Goal: Information Seeking & Learning: Check status

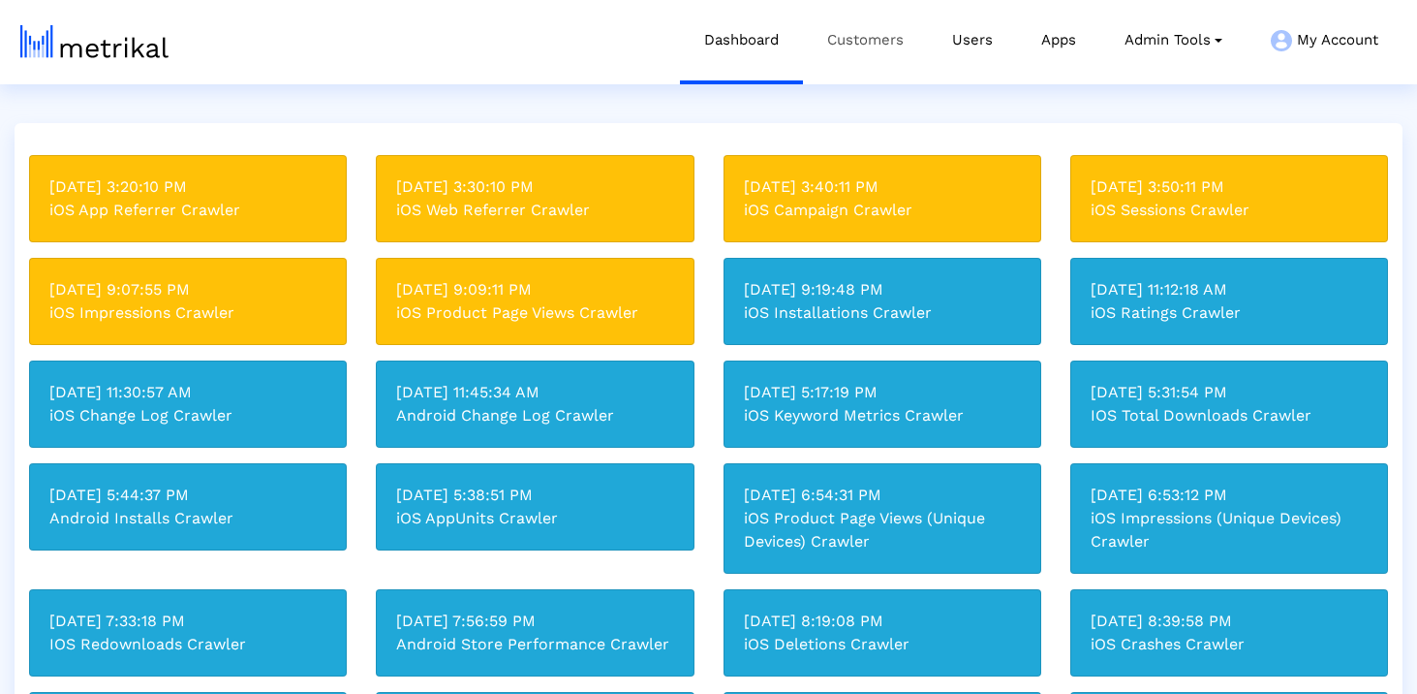
click at [885, 50] on link "Customers" at bounding box center [865, 40] width 125 height 80
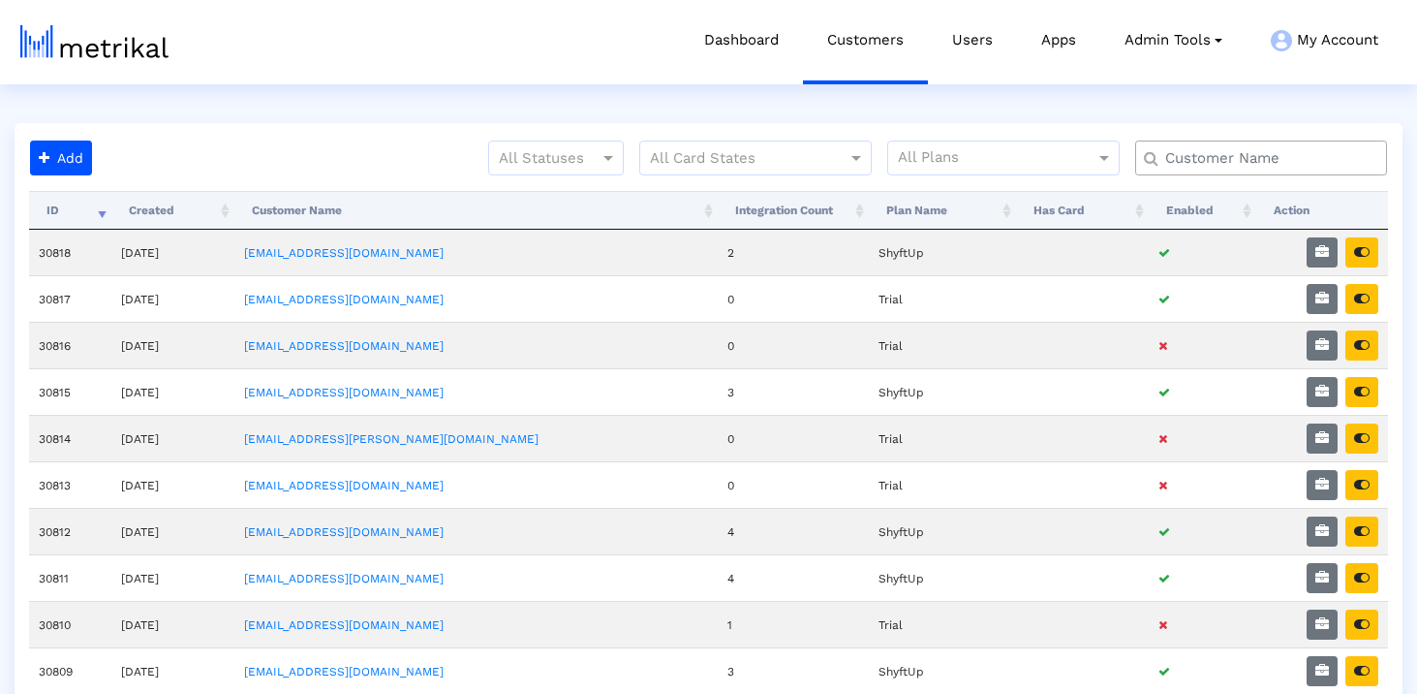
click at [1187, 141] on div at bounding box center [1261, 157] width 252 height 35
click at [1187, 150] on input "text" at bounding box center [1266, 158] width 228 height 20
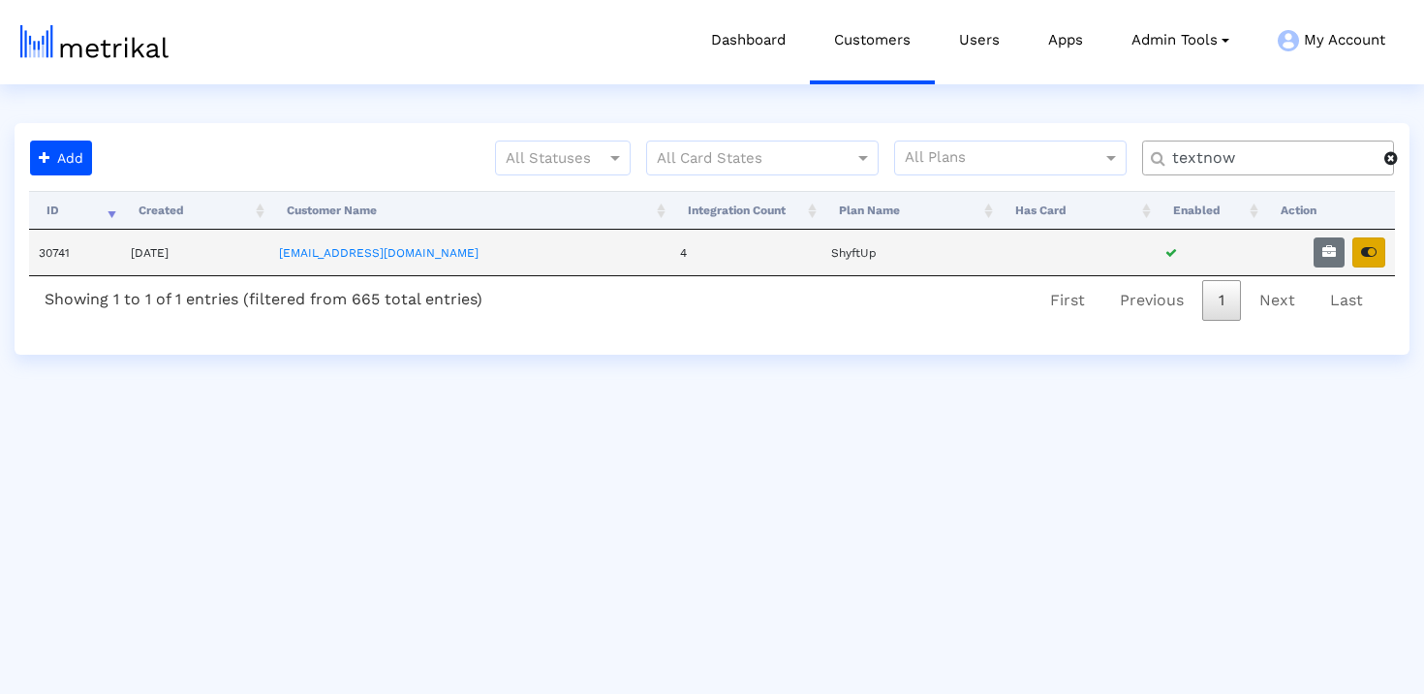
type input "textnow"
click at [1372, 261] on button "button" at bounding box center [1368, 252] width 33 height 30
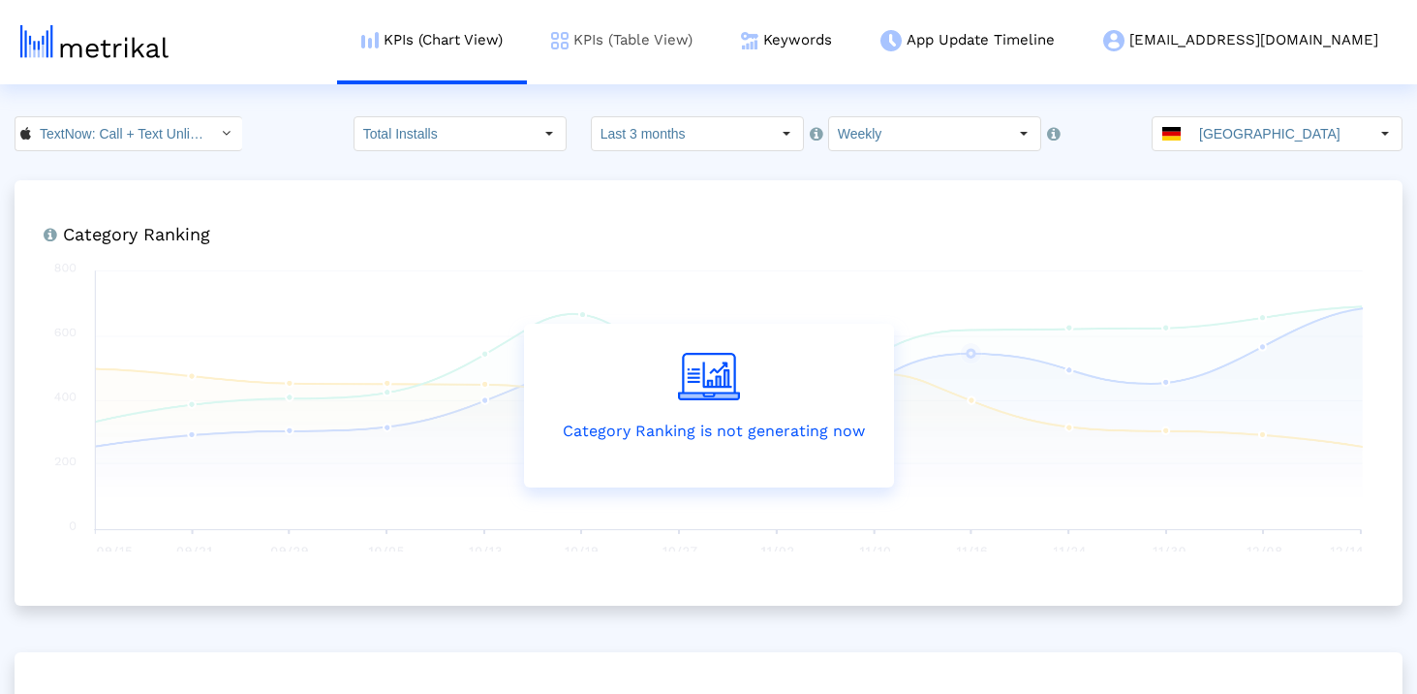
click at [717, 32] on link "KPIs (Table View)" at bounding box center [622, 40] width 190 height 80
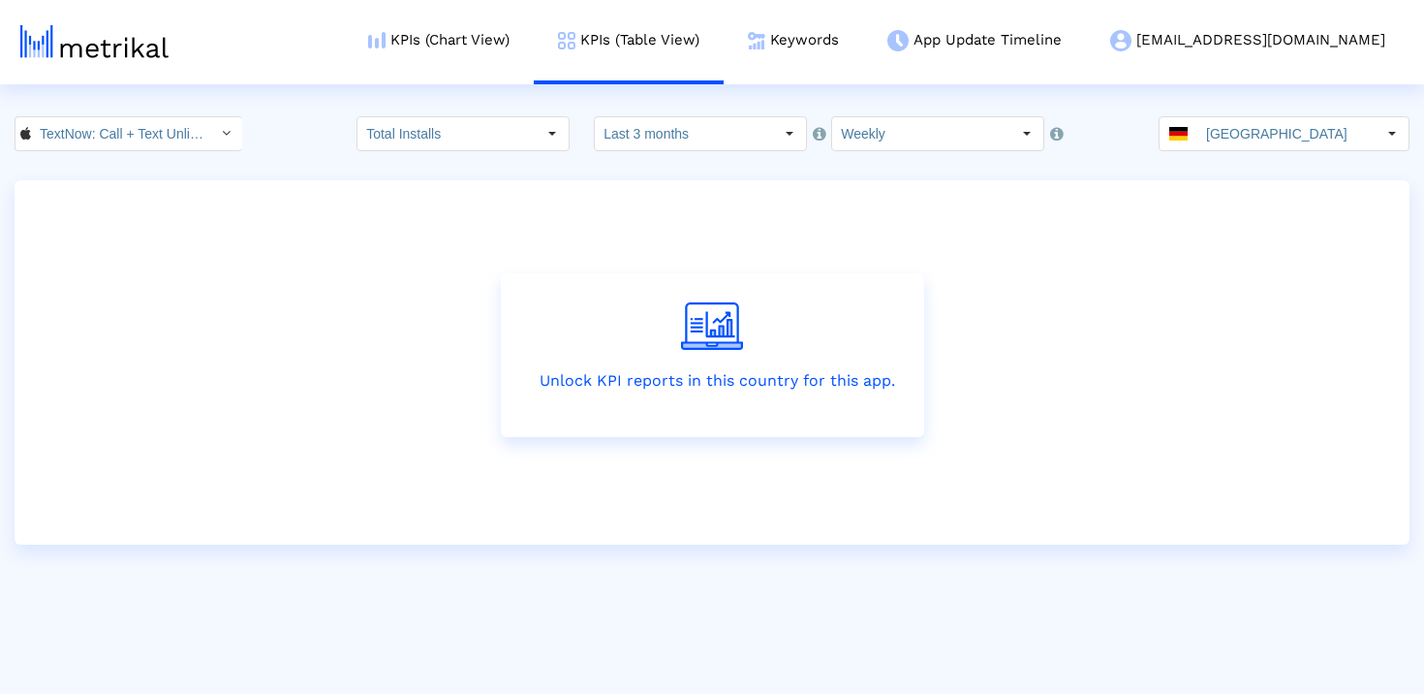
click at [1240, 155] on crea-index "TextNow: Call + Text Unlimited < 314716233 > Total Installs Select how far back…" at bounding box center [712, 330] width 1424 height 428
click at [1238, 142] on input "[GEOGRAPHIC_DATA]" at bounding box center [1286, 133] width 178 height 33
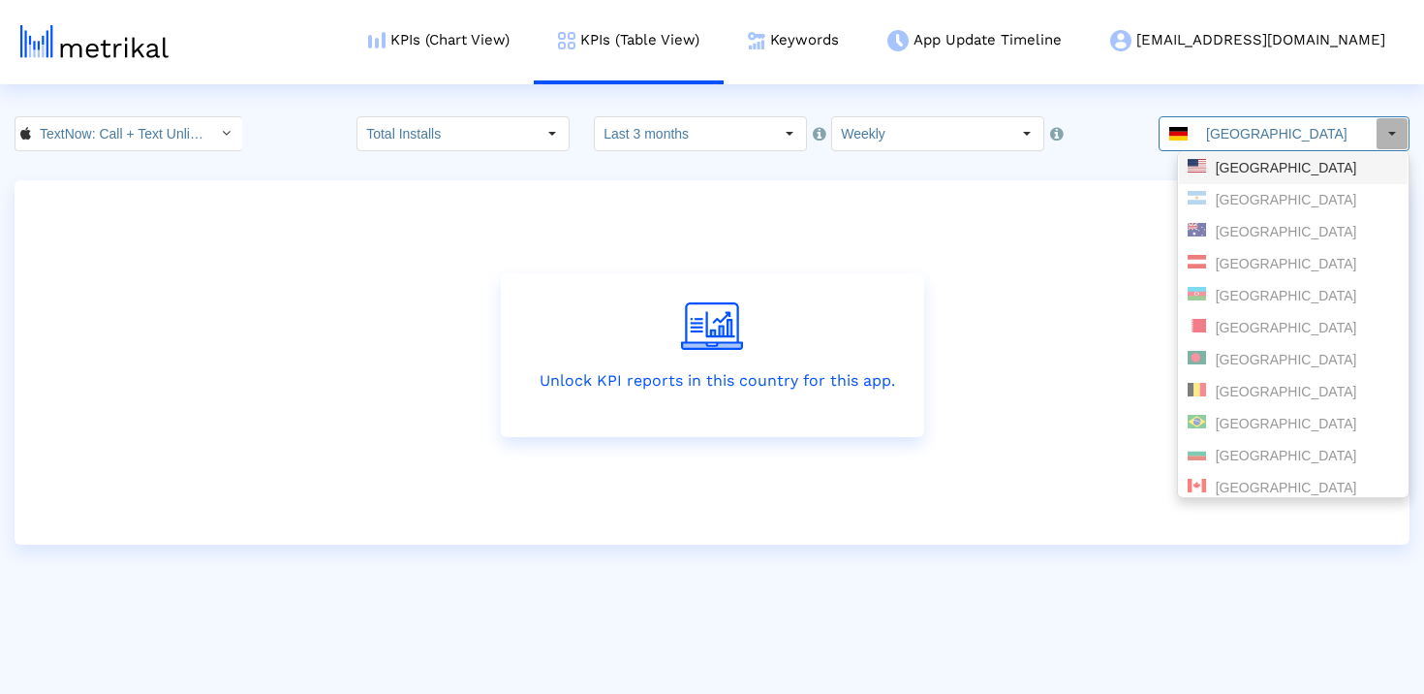
click at [1248, 172] on div "[GEOGRAPHIC_DATA]" at bounding box center [1292, 168] width 211 height 18
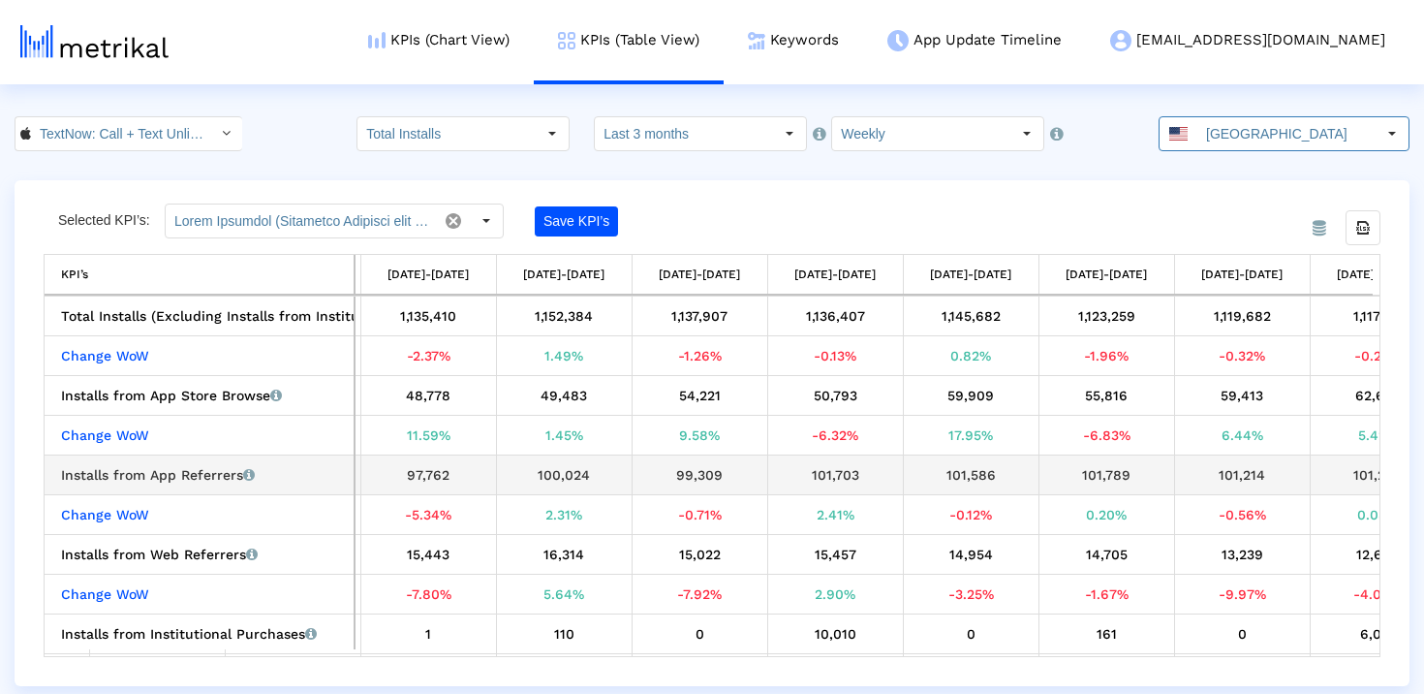
scroll to position [0, 745]
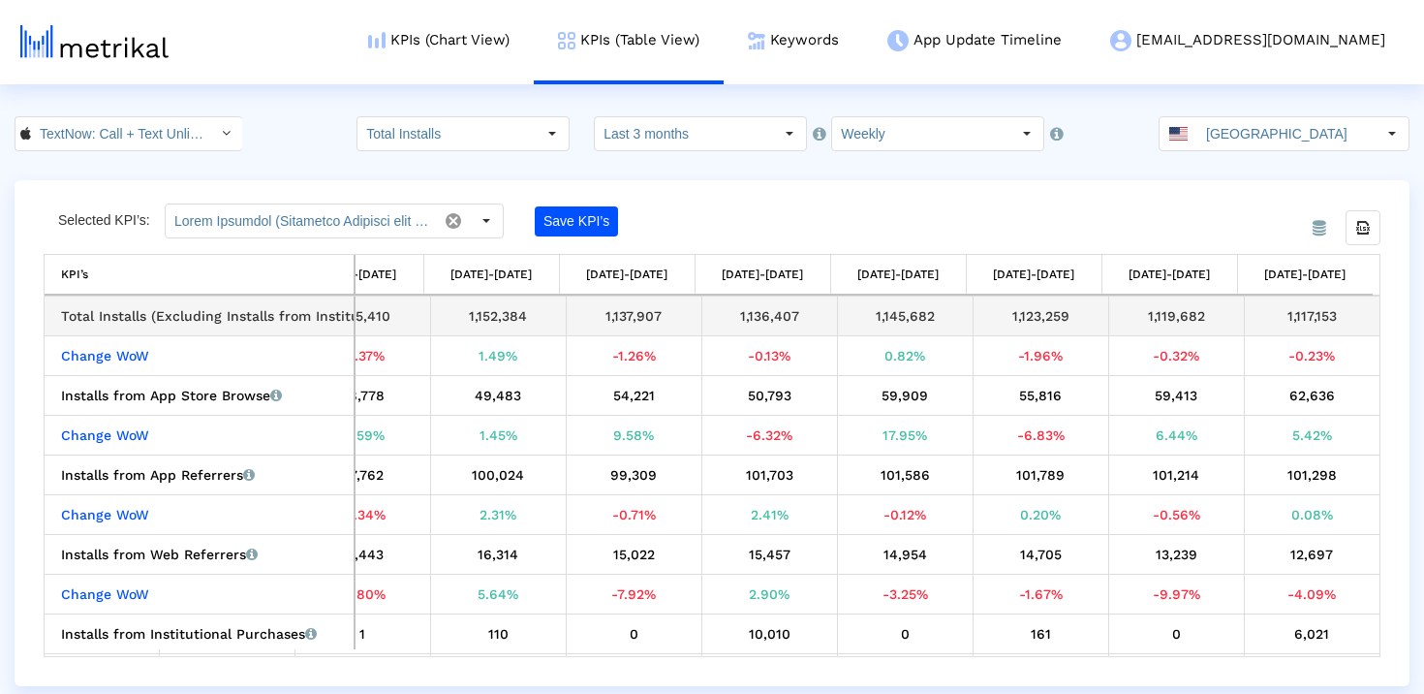
click at [1295, 311] on div "1,117,153" at bounding box center [1312, 315] width 122 height 25
copy tbody "1,117,153 Change WoW"
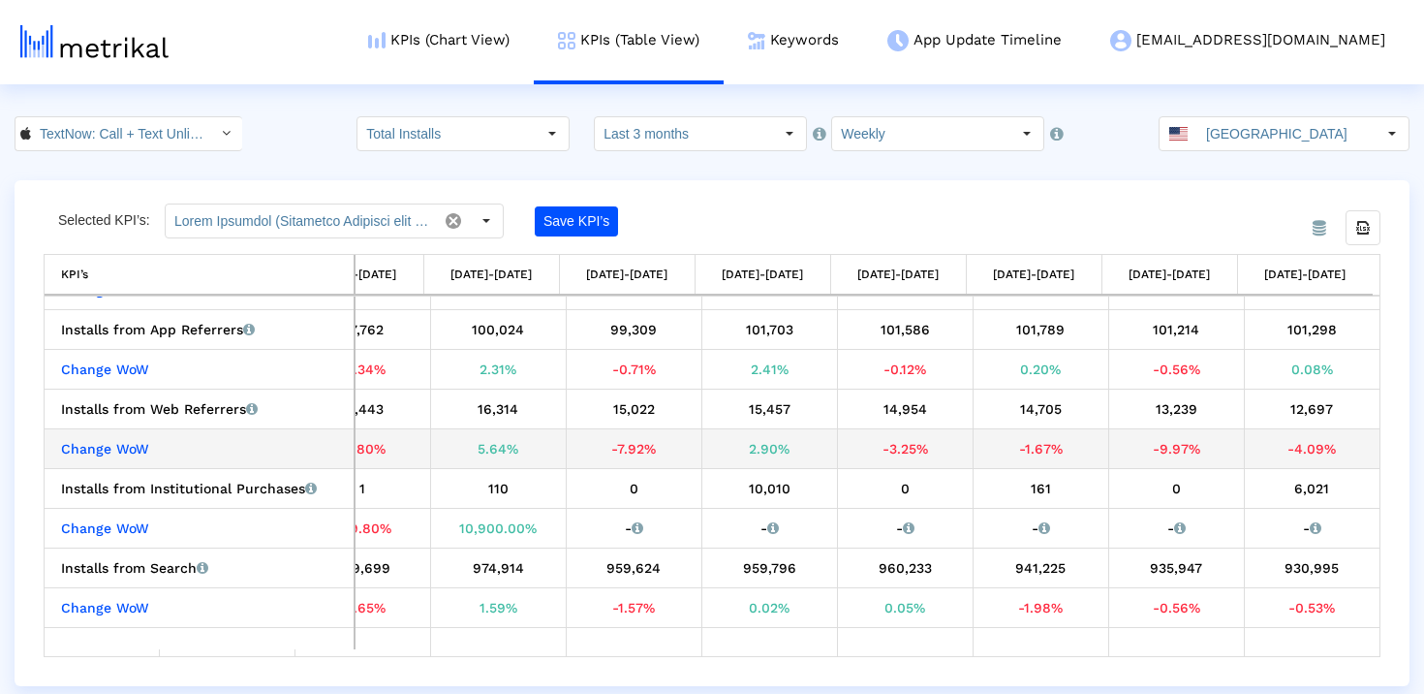
scroll to position [0, 0]
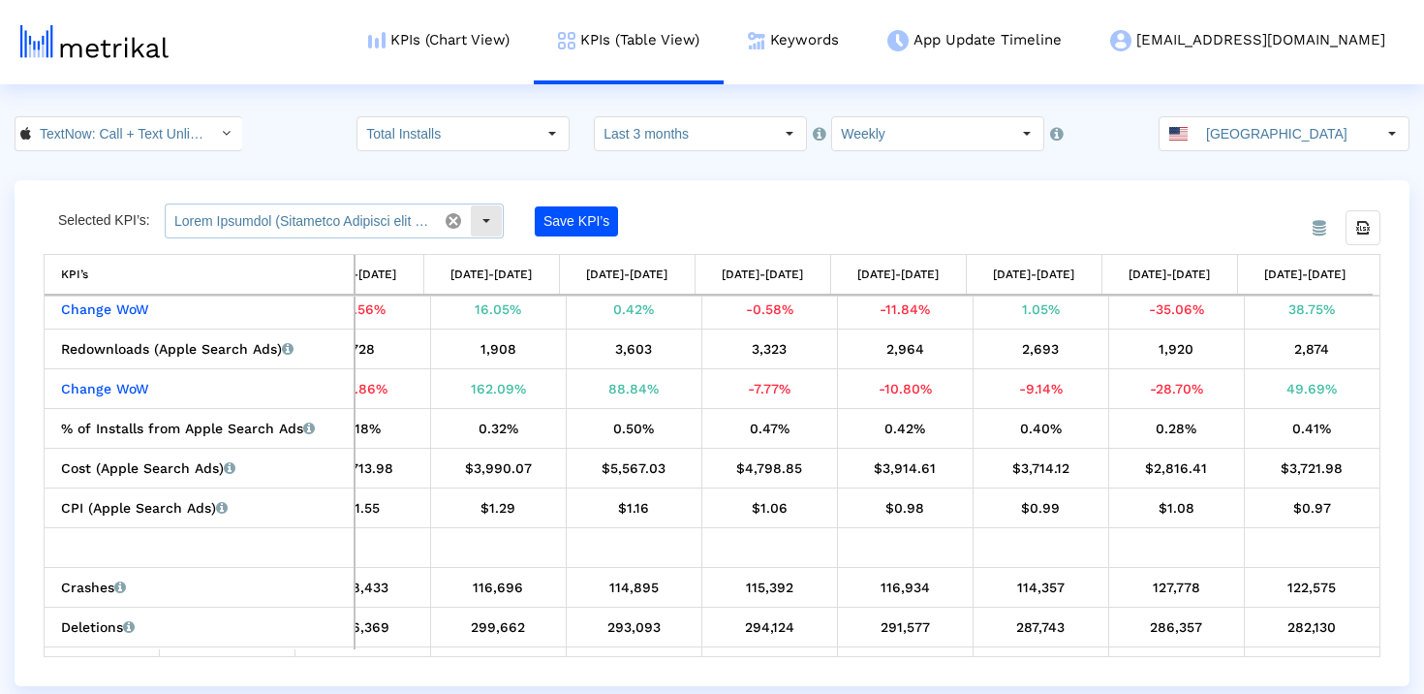
click at [365, 219] on input "text" at bounding box center [301, 220] width 271 height 33
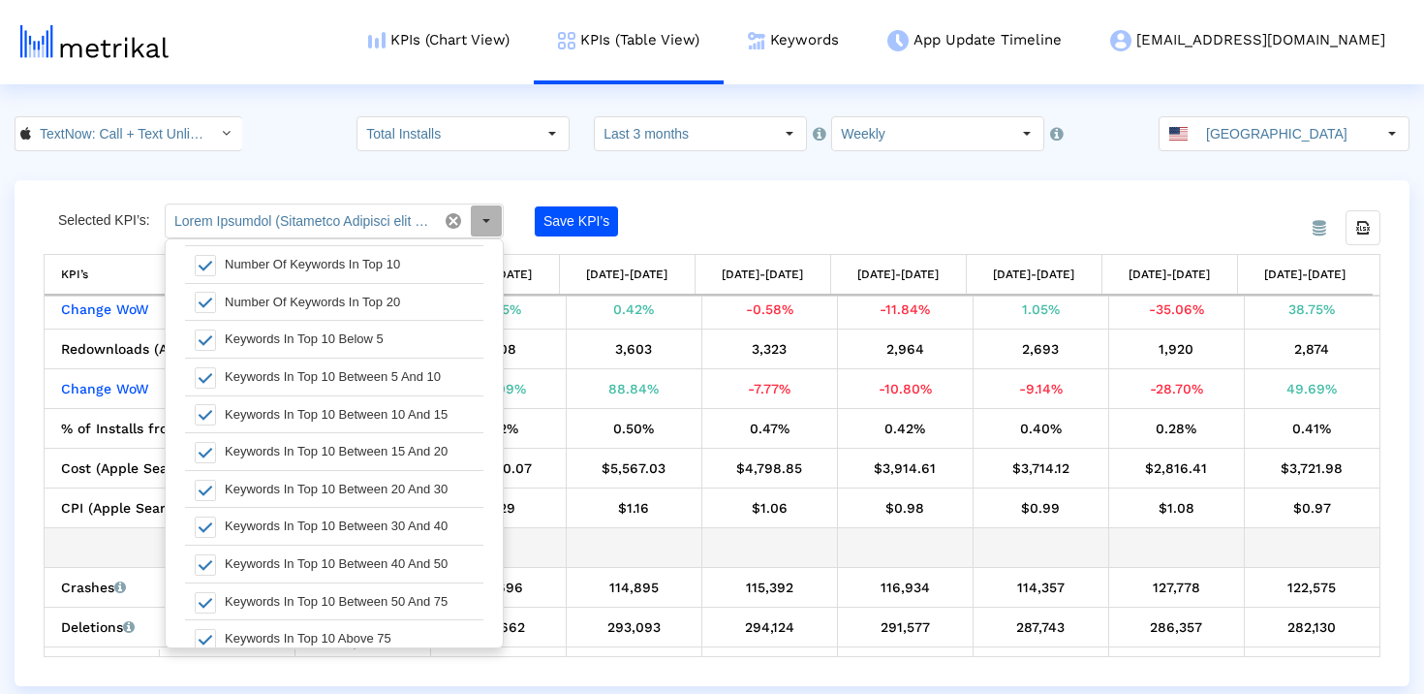
click at [54, 551] on td "Data grid" at bounding box center [200, 547] width 310 height 40
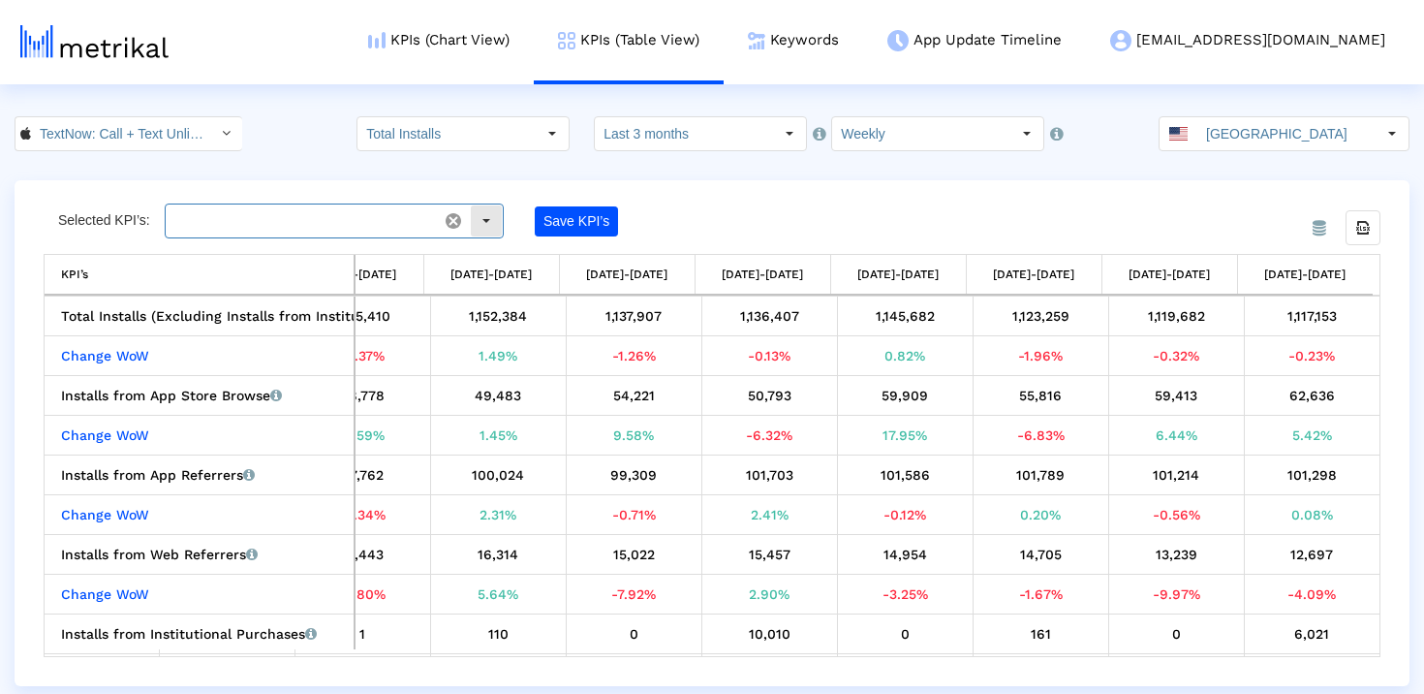
click at [486, 224] on div "Select" at bounding box center [486, 220] width 31 height 31
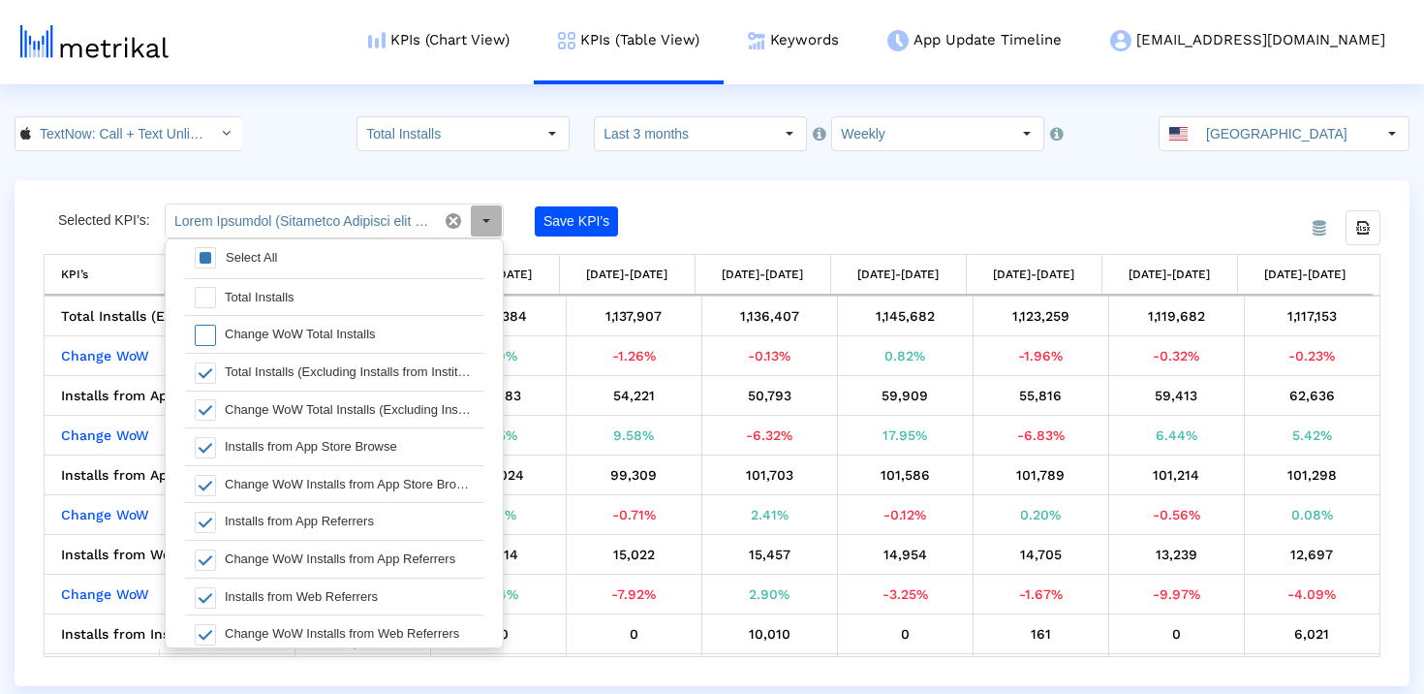
click at [779, 198] on div "From Database Selected KPI’s: Save KPI’s Export all data KPI’s KPI’s [DATE]-[DA…" at bounding box center [712, 433] width 1395 height 506
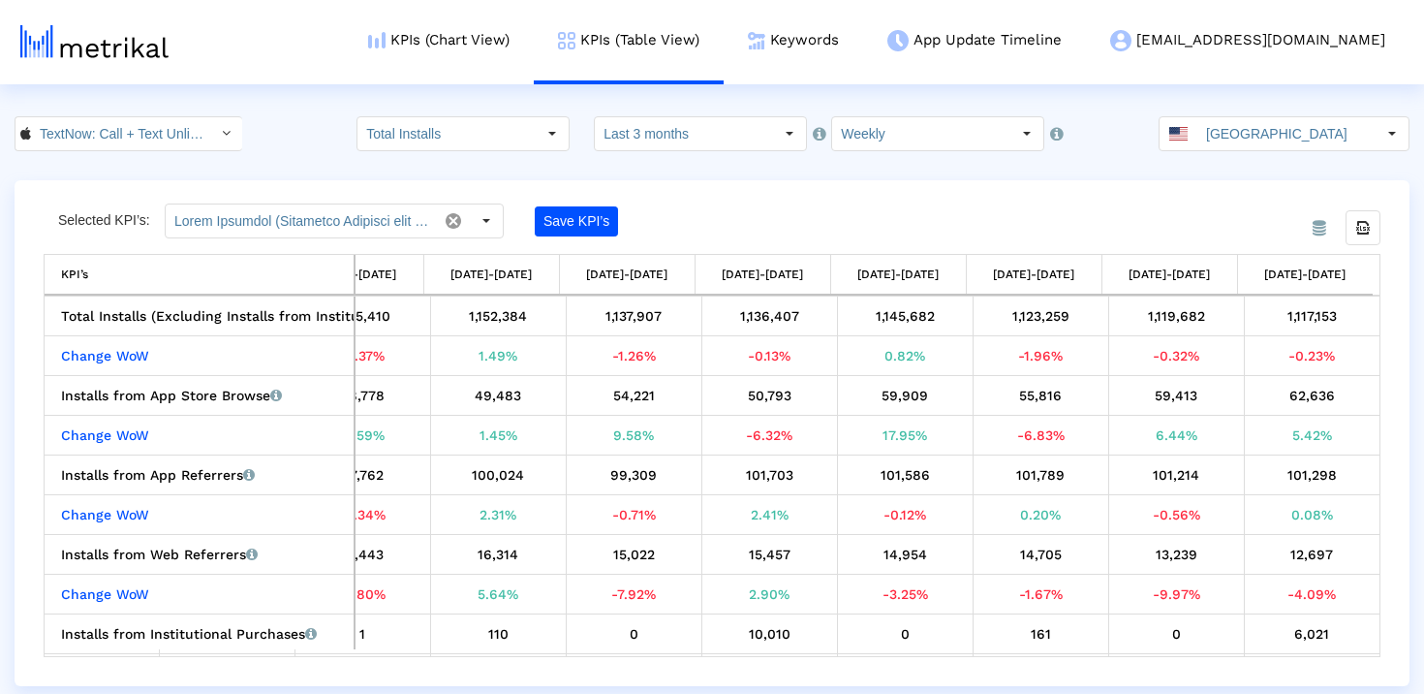
click at [980, 199] on div "From Database Selected KPI’s: Pull down to refresh... Release to refresh... Ref…" at bounding box center [712, 433] width 1395 height 506
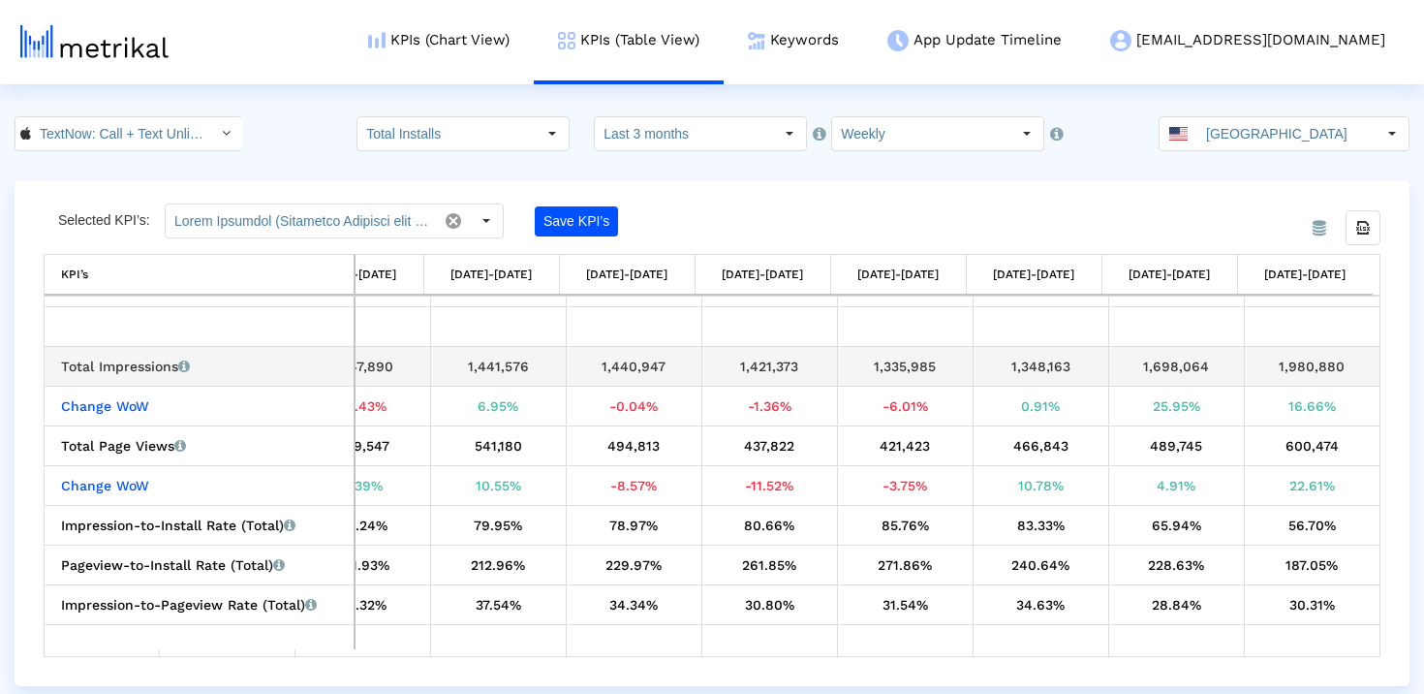
click at [1275, 362] on div "1,980,880" at bounding box center [1312, 366] width 122 height 25
copy tbody "1,980,880 Change WoW"
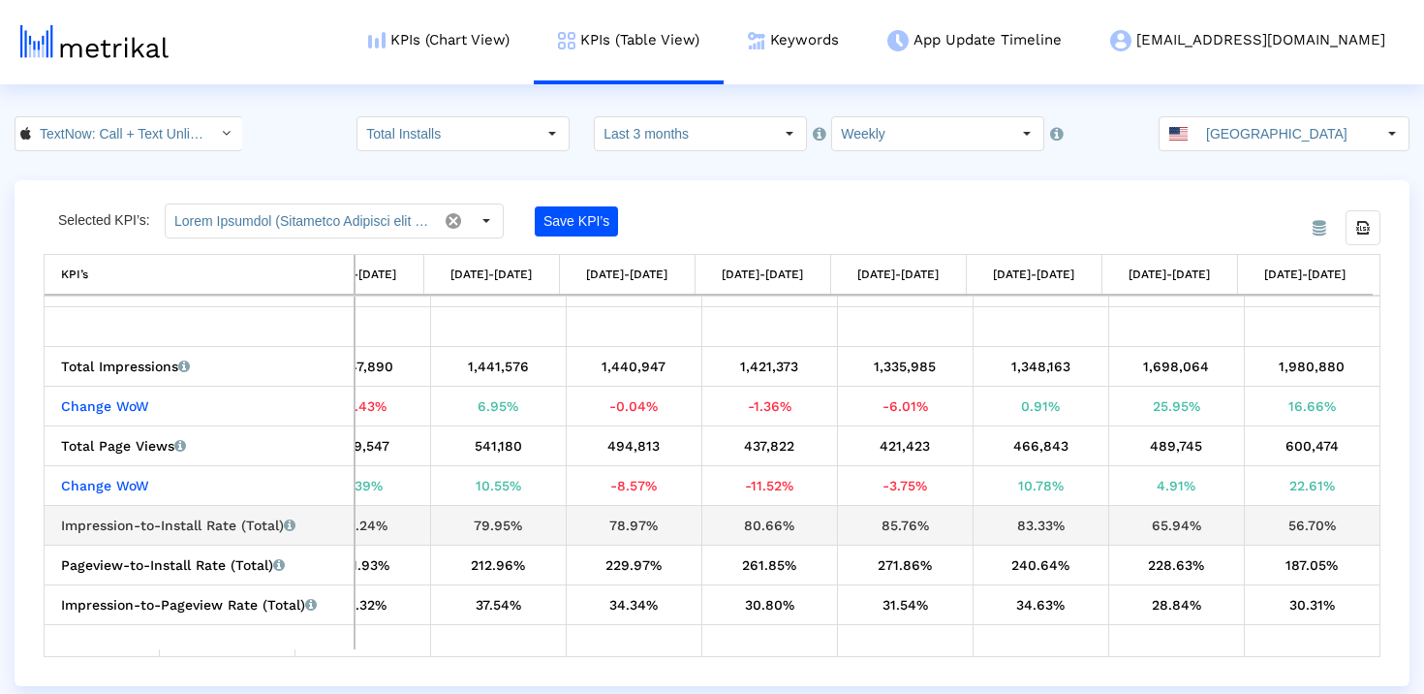
click at [1288, 520] on div "56.70%" at bounding box center [1312, 524] width 122 height 25
copy tbody "56.70% Pageview-to-Install Rate (Total) Percentage of users who installed the a…"
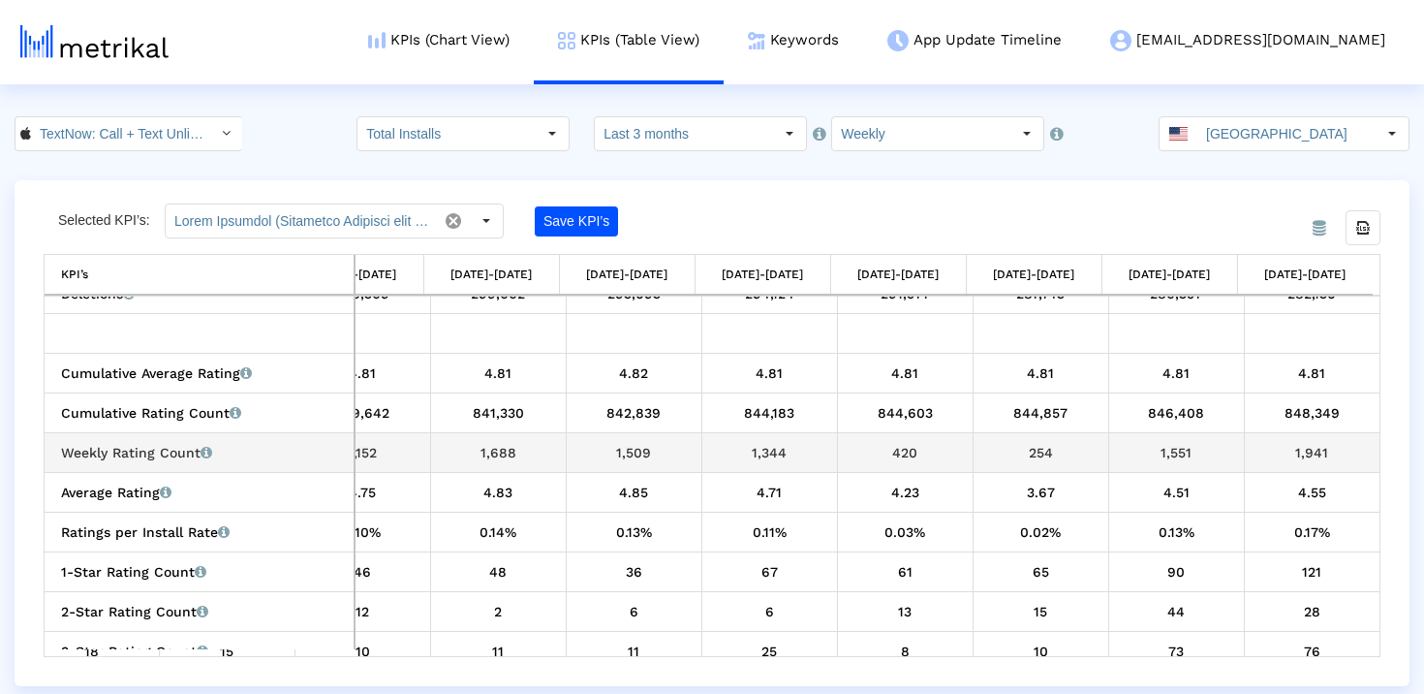
click at [1314, 452] on div "1,941" at bounding box center [1312, 452] width 122 height 25
copy tbody "1,941 Average Rating Average of star ratings that the app received in that time…"
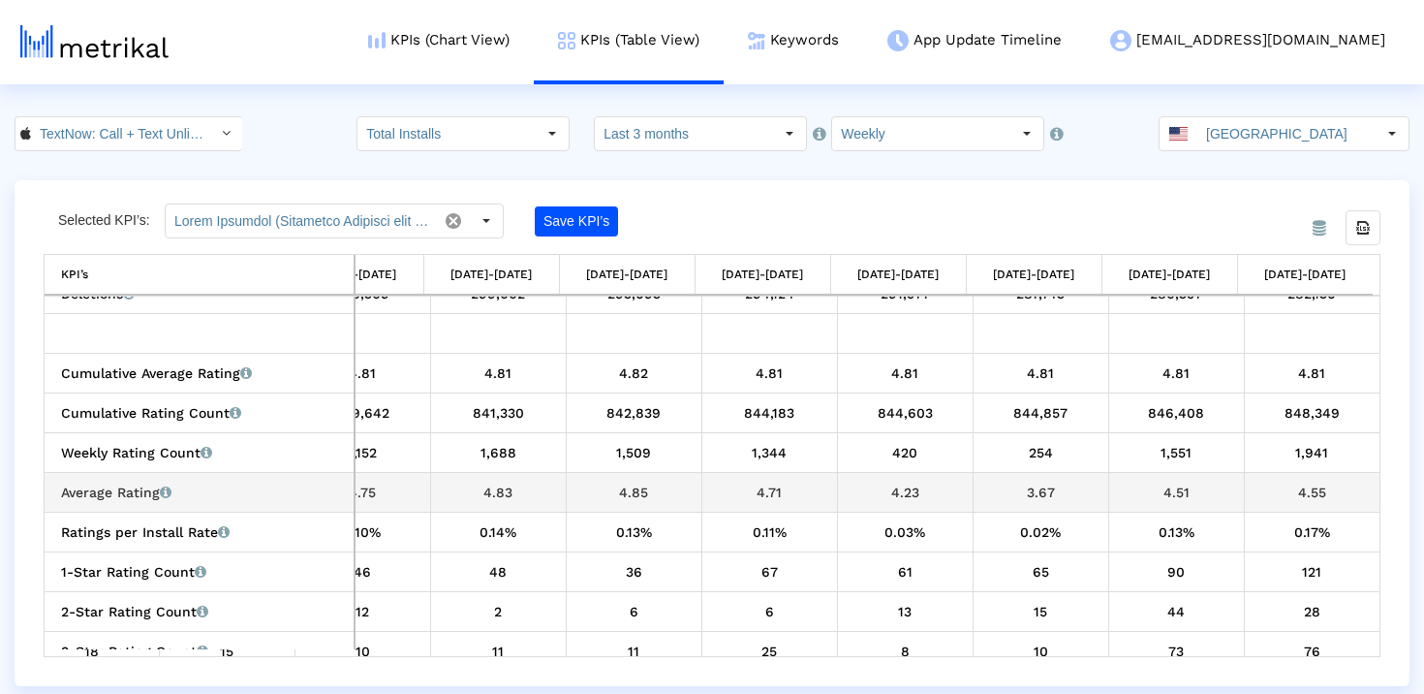
click at [1305, 492] on div "4.55" at bounding box center [1312, 491] width 122 height 25
copy tbody "4.55 Ratings per Install Rate Rating count in that time period divided by the s…"
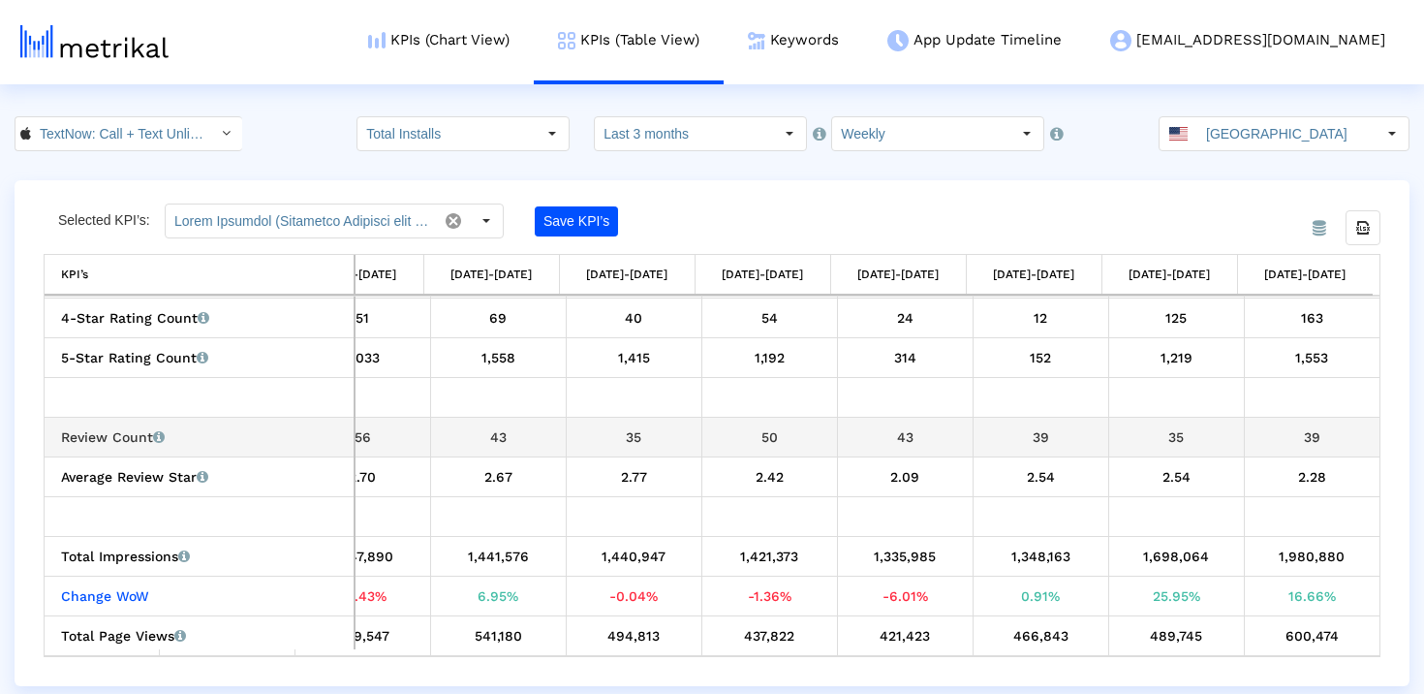
click at [1297, 436] on div "39" at bounding box center [1312, 436] width 122 height 25
copy div "39"
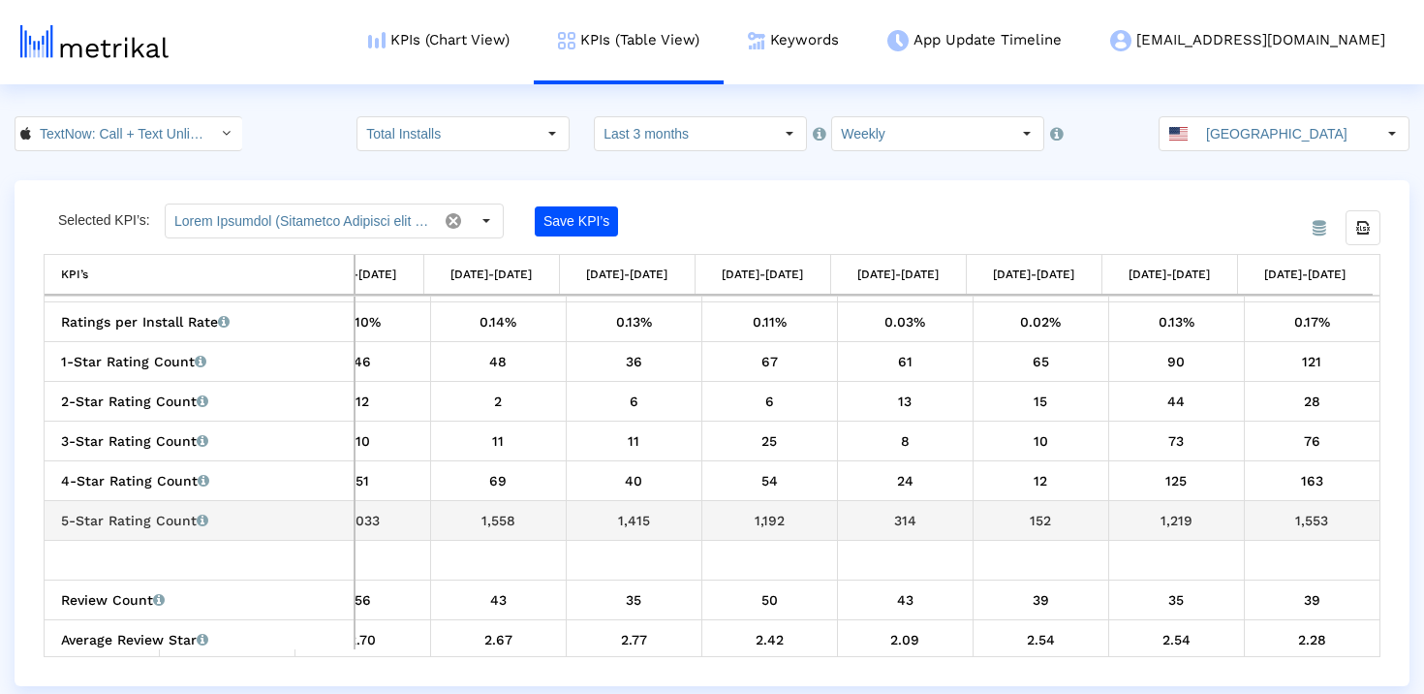
click at [1289, 513] on div "1,553" at bounding box center [1312, 520] width 122 height 25
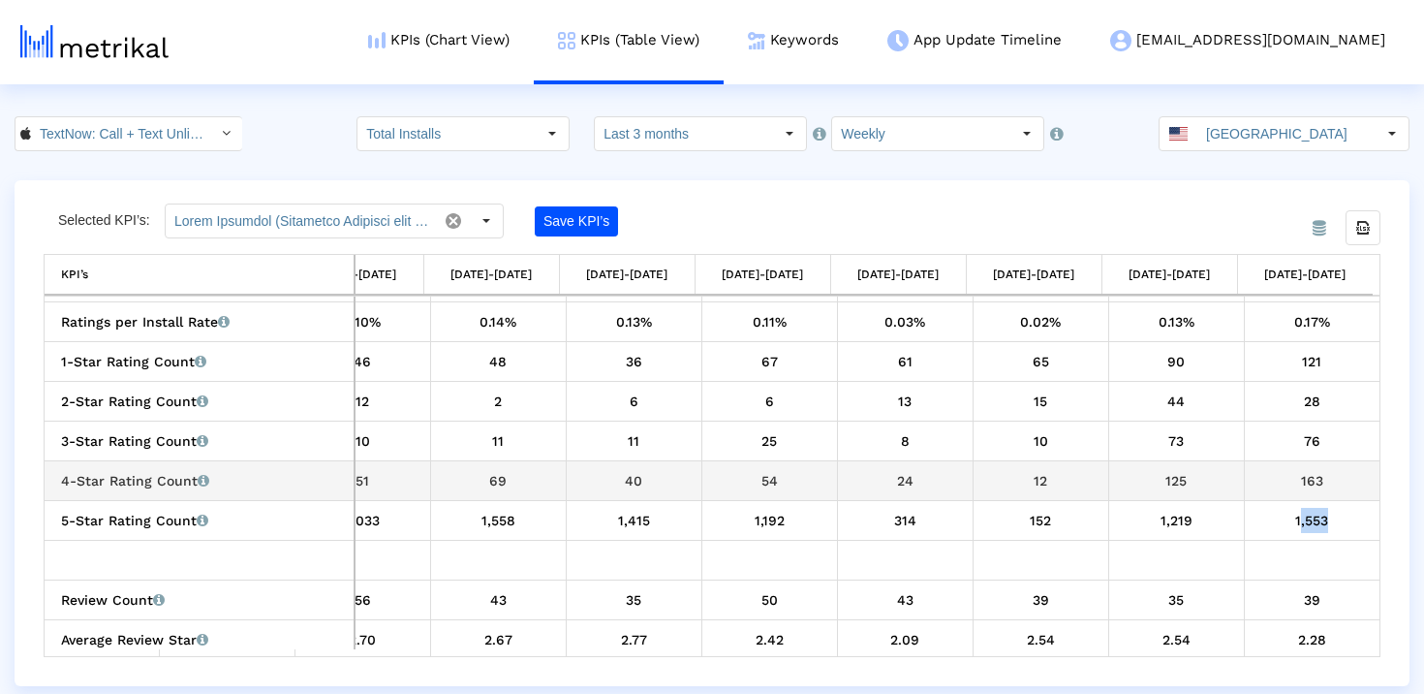
copy tbody "1,553"
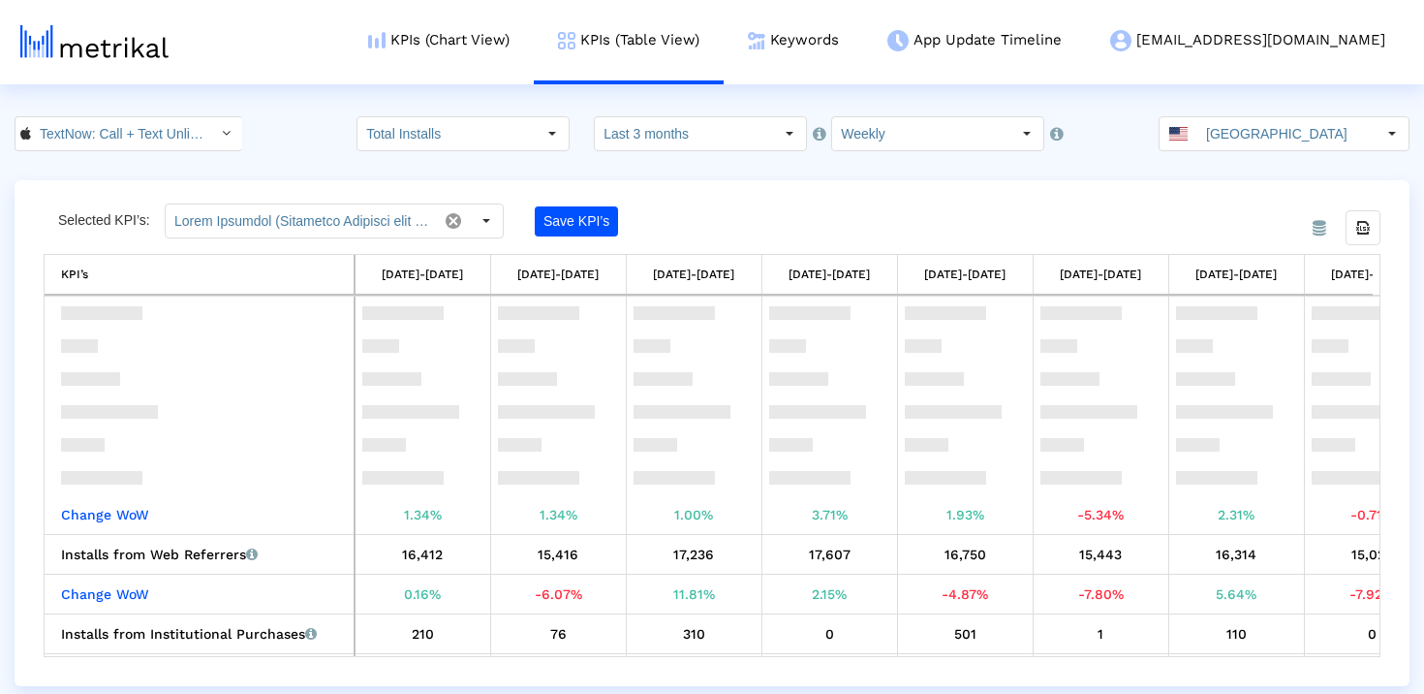
scroll to position [654, 0]
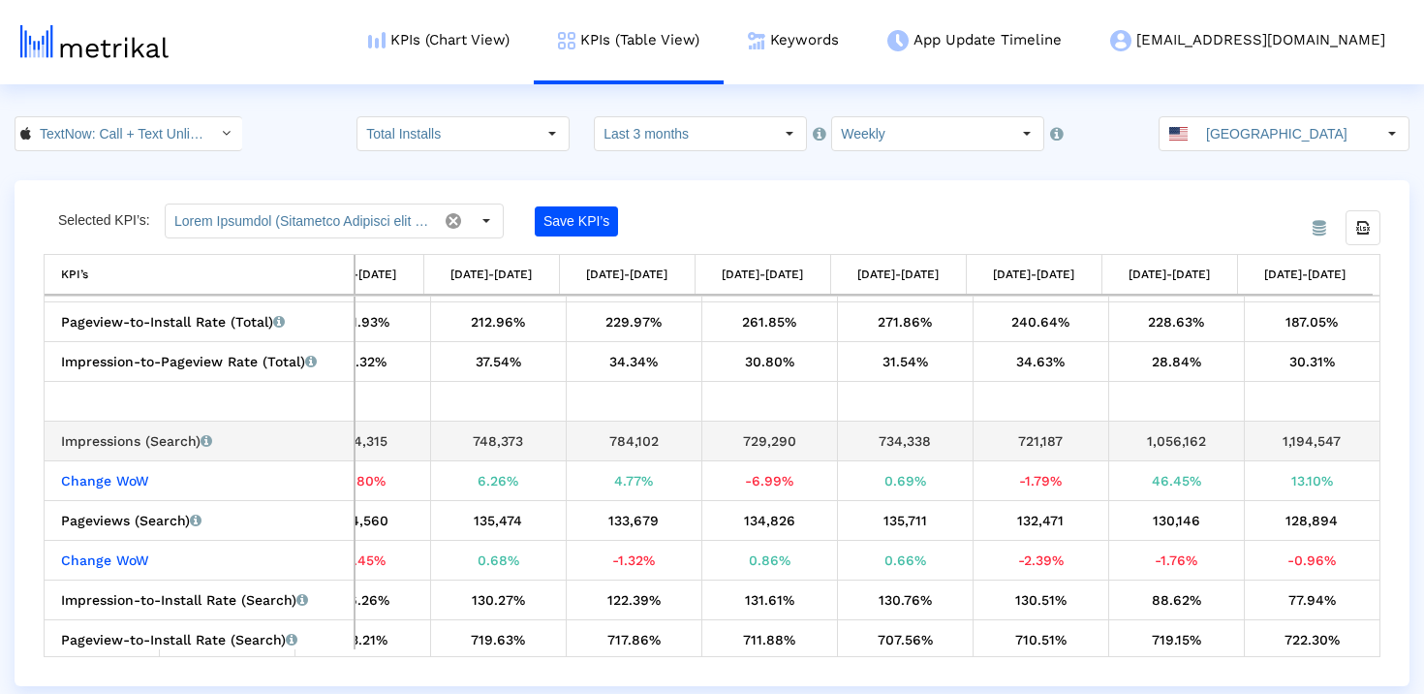
click at [1307, 447] on div "1,194,547" at bounding box center [1312, 440] width 122 height 25
copy tbody "1,194,547 Change WoW"
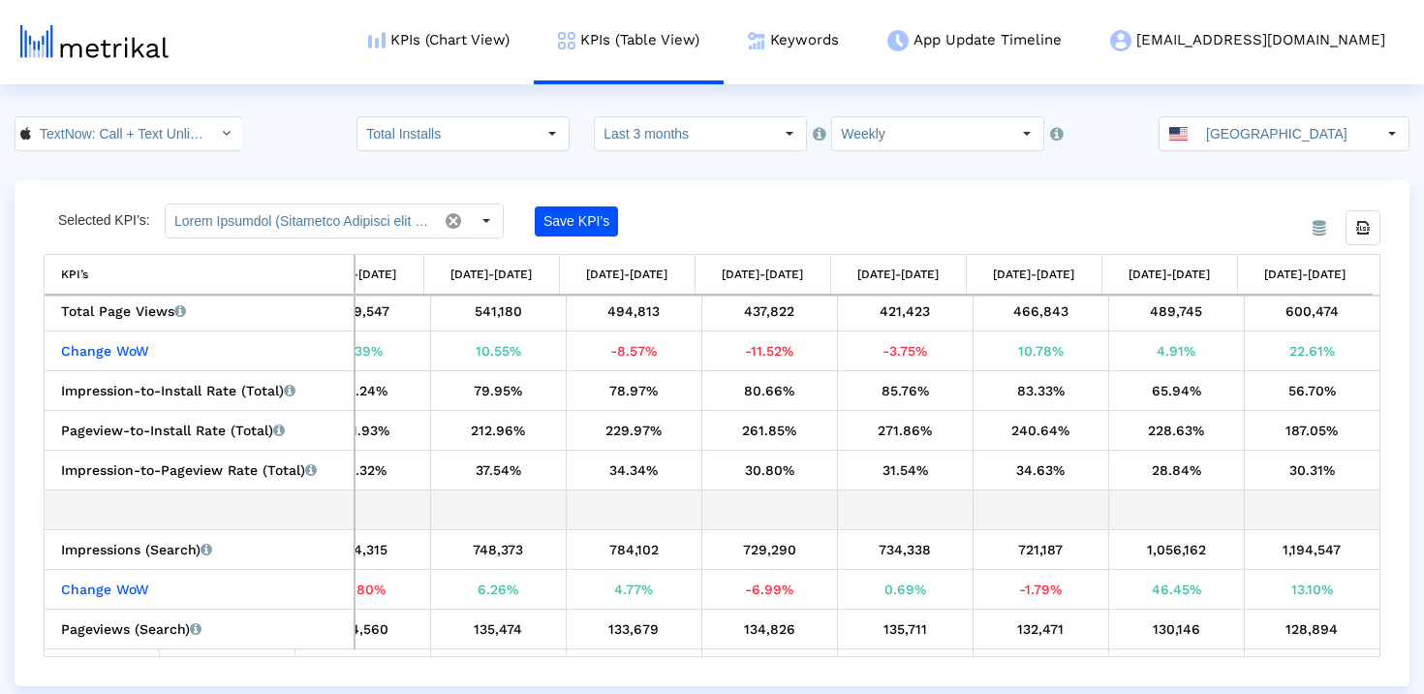
scroll to position [1650, 0]
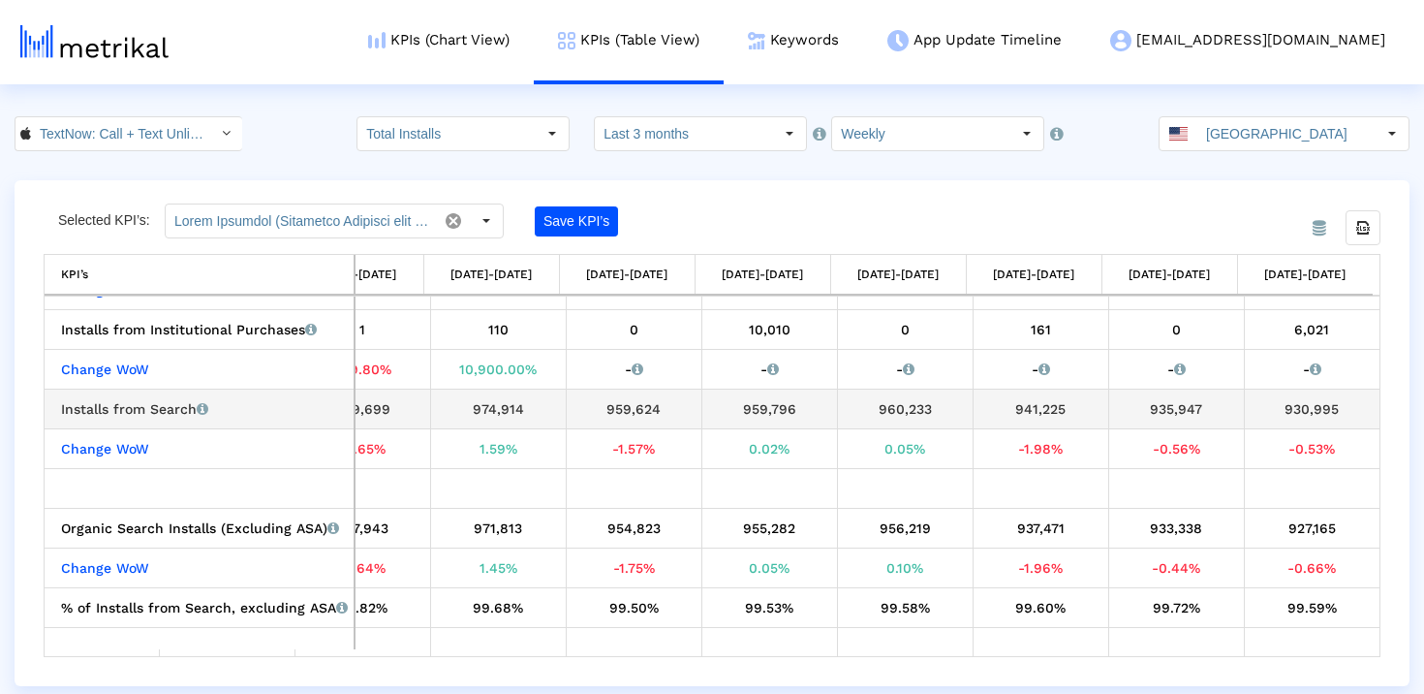
click at [1302, 412] on div "930,995" at bounding box center [1312, 408] width 122 height 25
copy tbody "930,995 Change WoW"
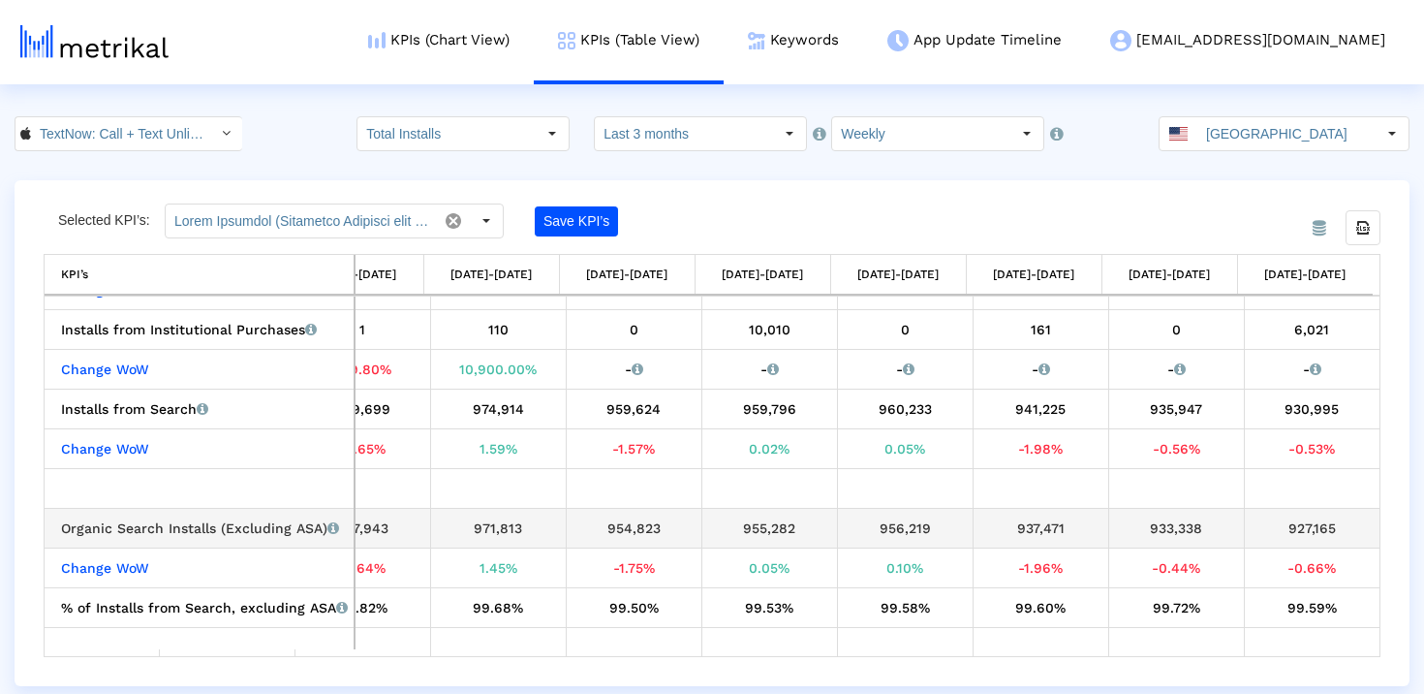
click at [1311, 521] on div "927,165" at bounding box center [1312, 527] width 122 height 25
copy tbody "927,165 Change WoW"
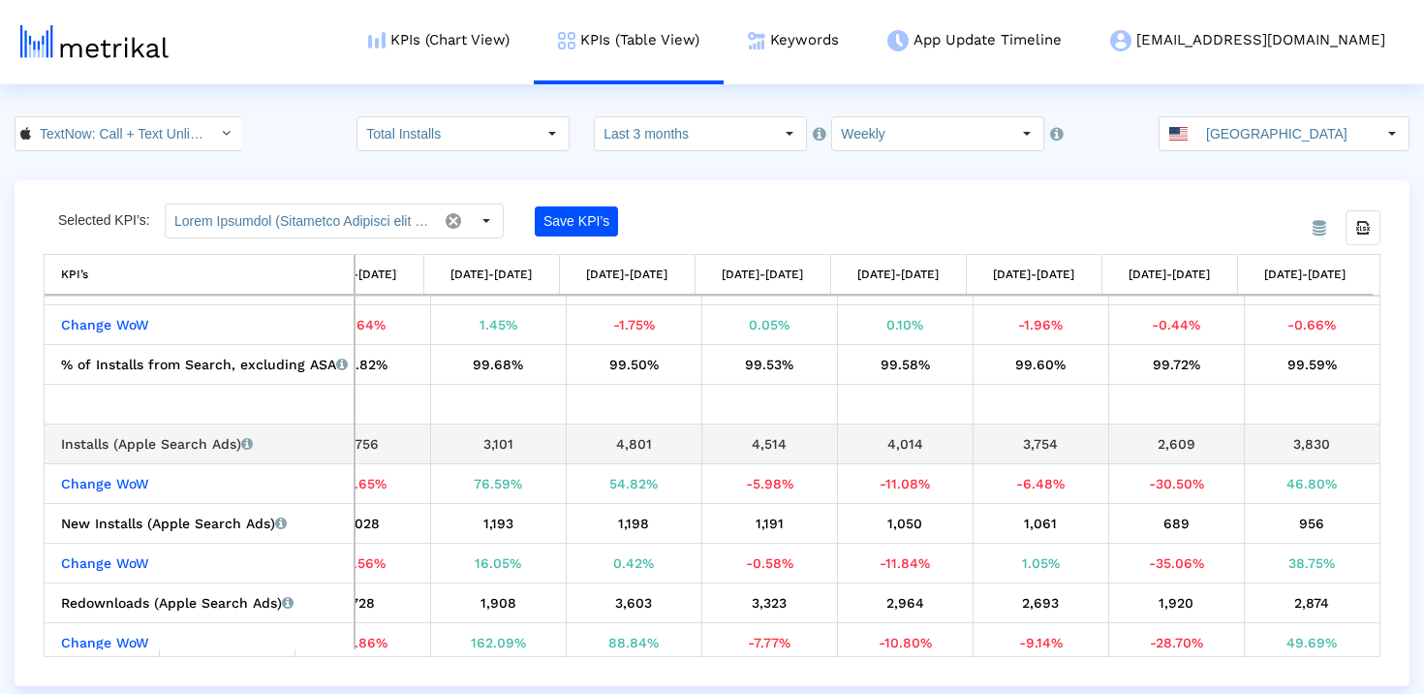
click at [1304, 452] on div "3,830" at bounding box center [1312, 443] width 122 height 25
copy tbody "3,830 Change WoW"
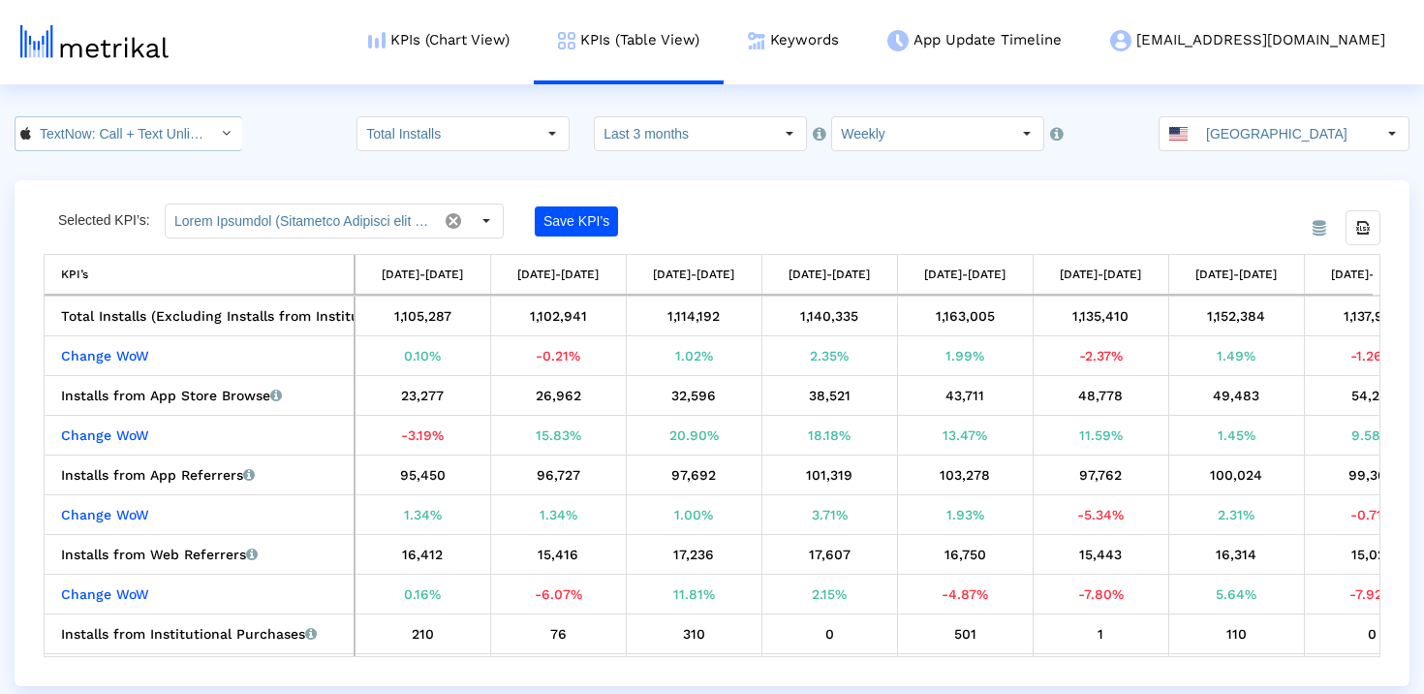
click at [120, 134] on input "TextNow: Call + Text Unlimited < 314716233 >" at bounding box center [118, 133] width 174 height 33
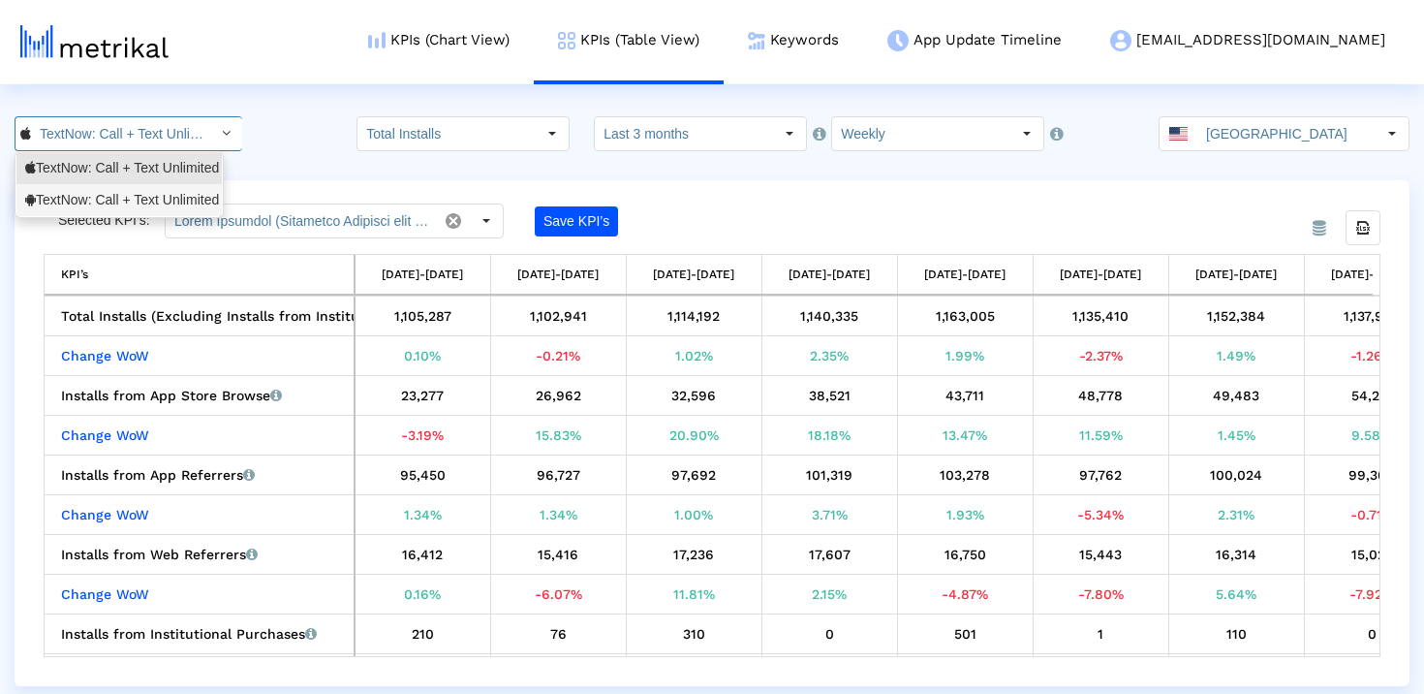
click at [116, 207] on div "TextNow: Call + Text Unlimited <com.enflick.android.TextNow>" at bounding box center [119, 200] width 188 height 18
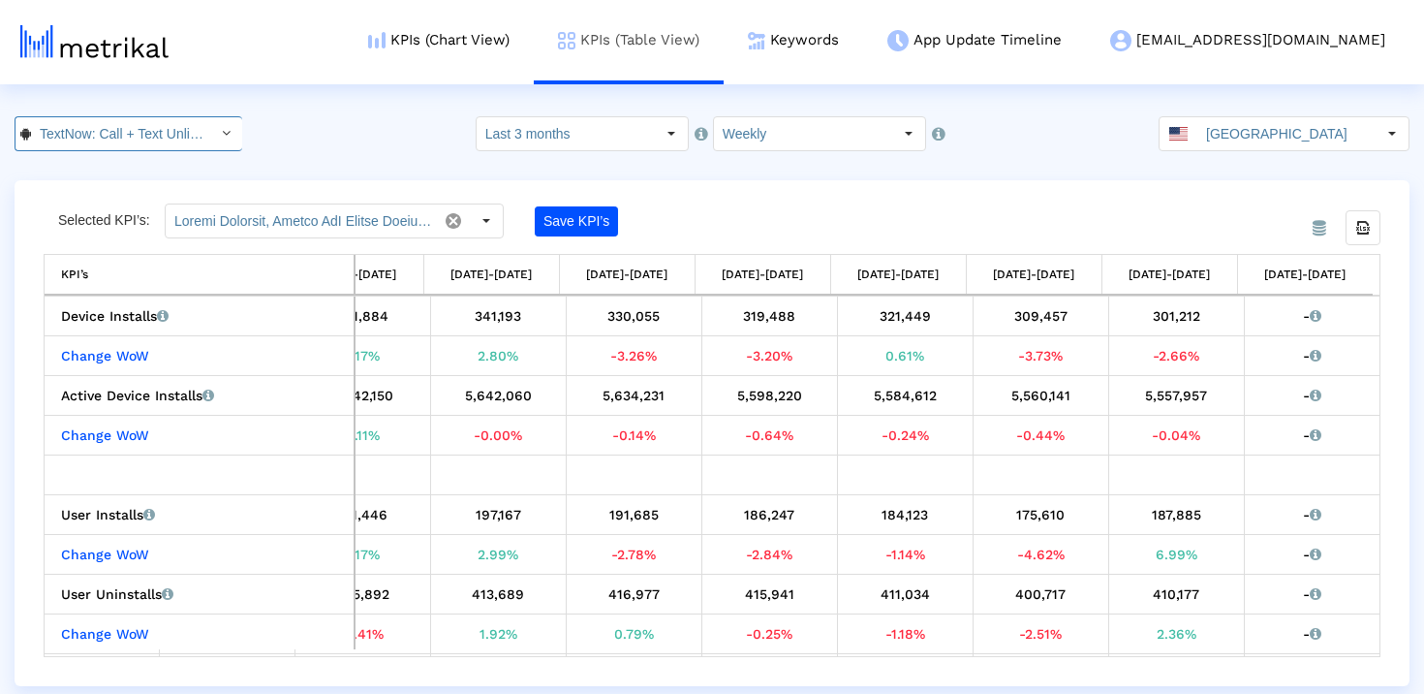
scroll to position [0, 243]
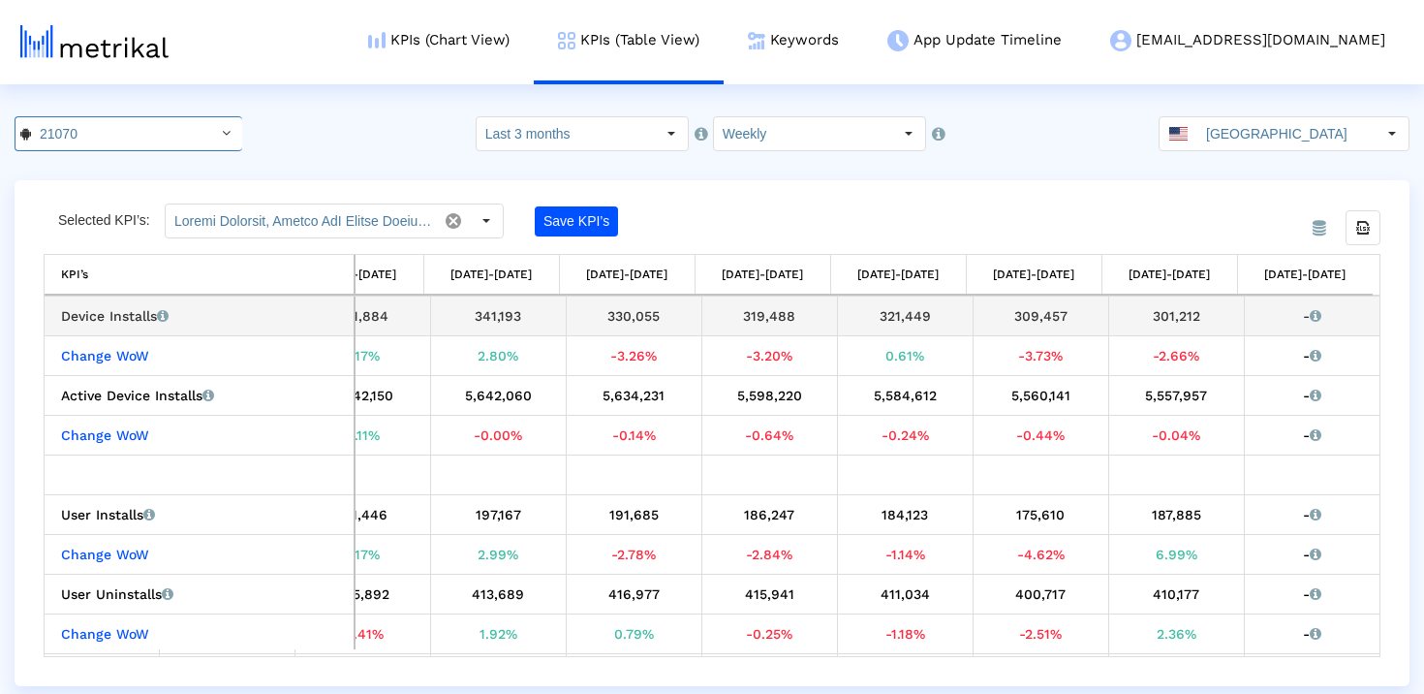
click at [1158, 319] on div "301,212" at bounding box center [1176, 315] width 121 height 25
copy div "301,212"
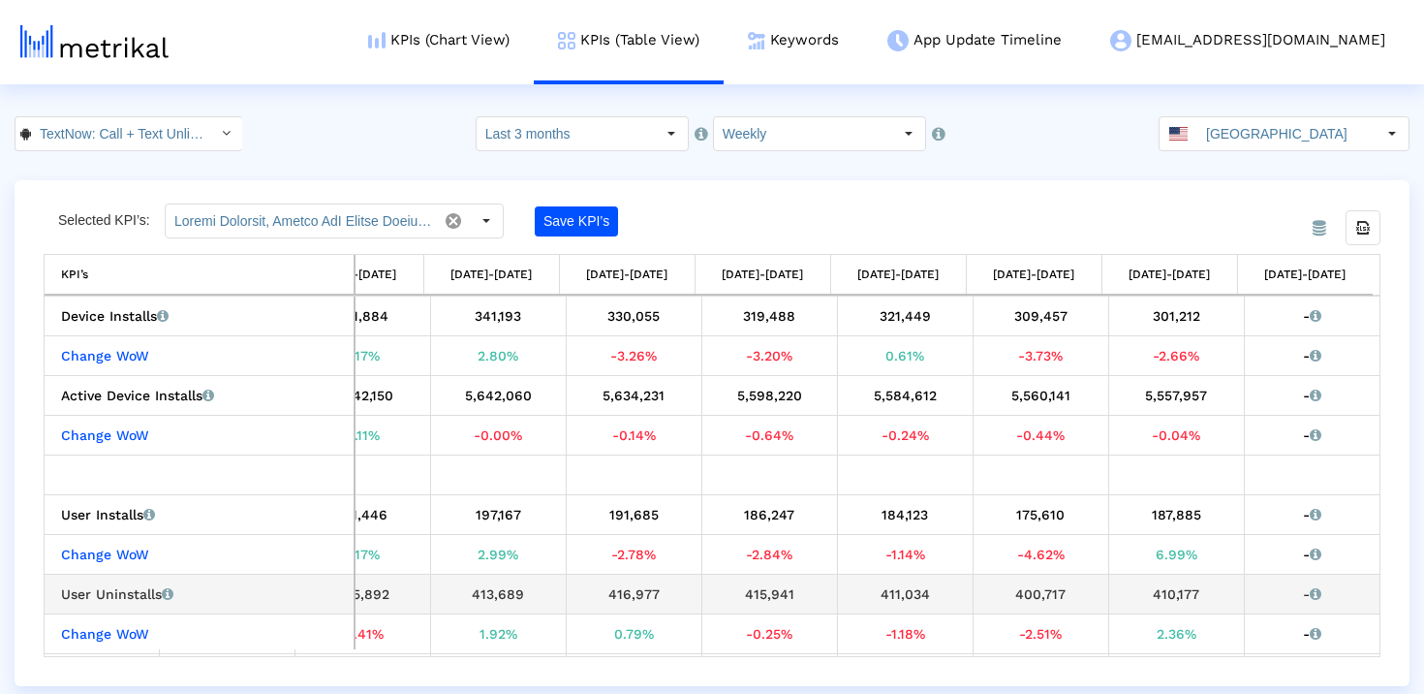
click at [1157, 600] on div "410,177" at bounding box center [1176, 593] width 121 height 25
copy div "410,177"
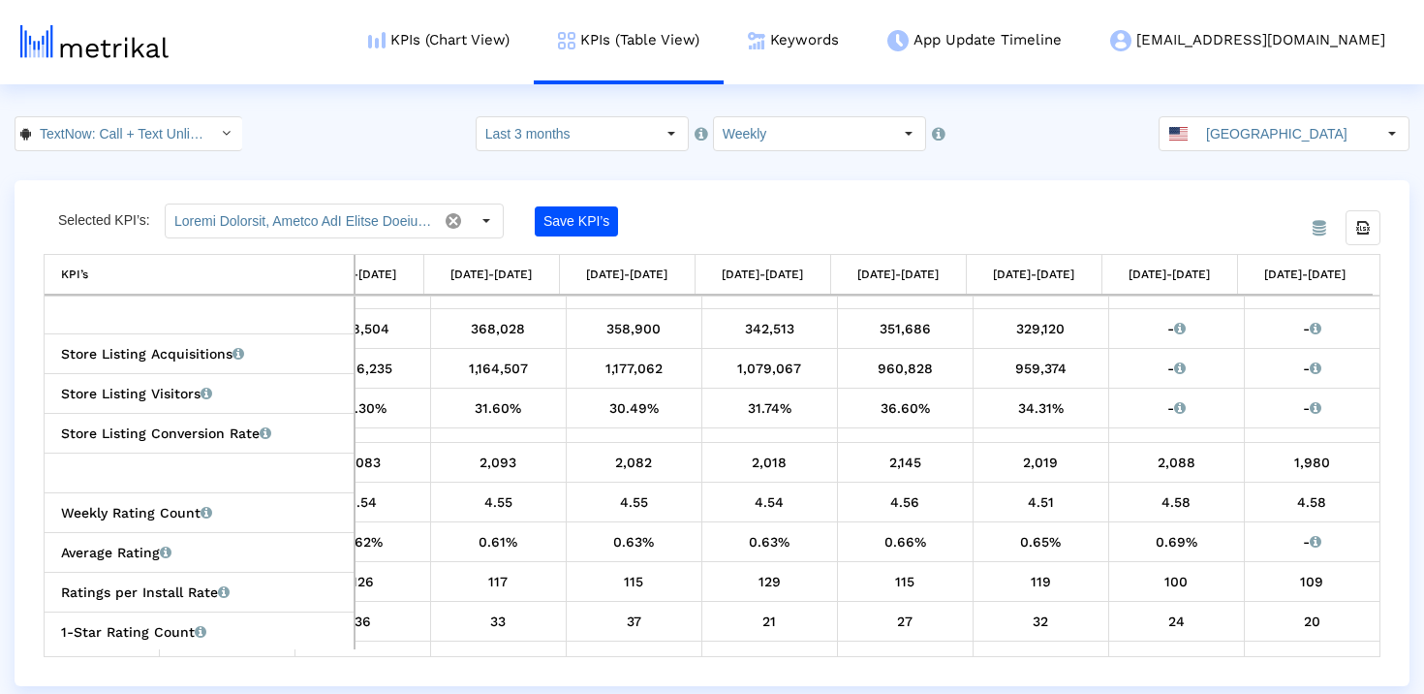
scroll to position [0, 0]
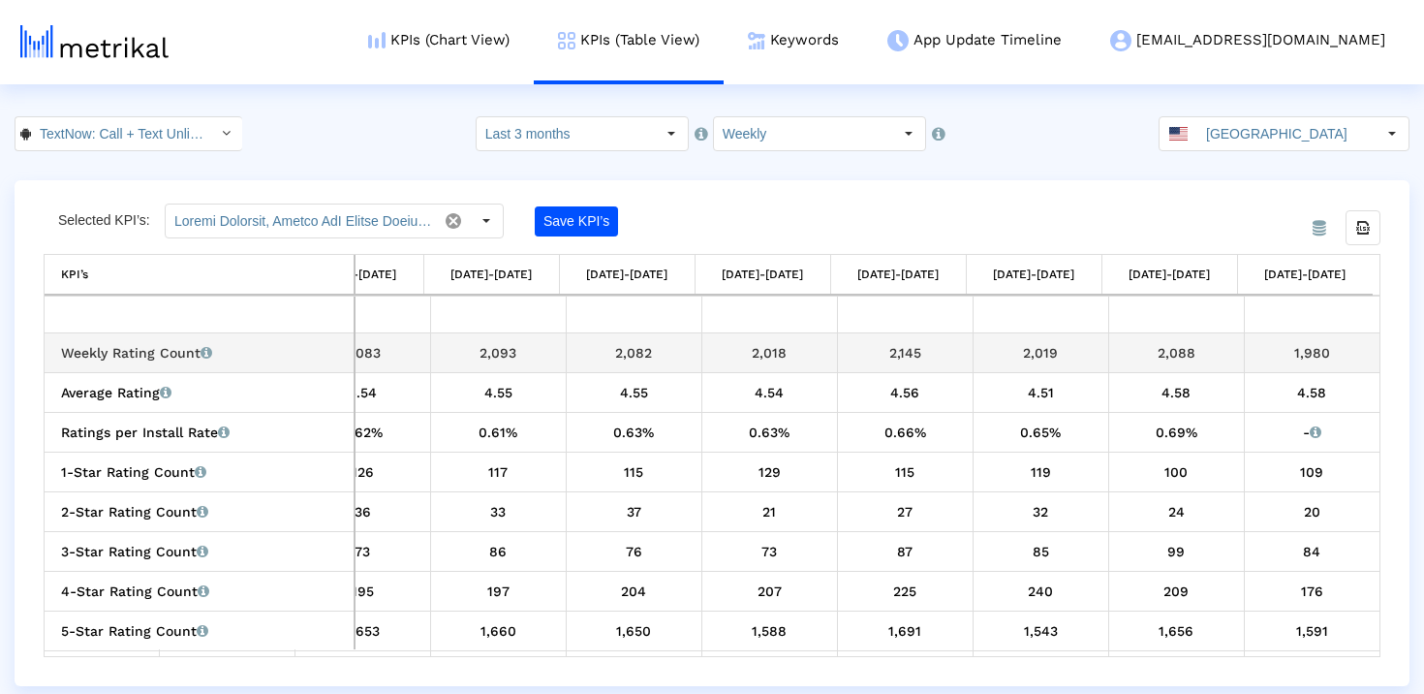
click at [1162, 341] on div "2,088" at bounding box center [1176, 352] width 121 height 25
copy div "2,088"
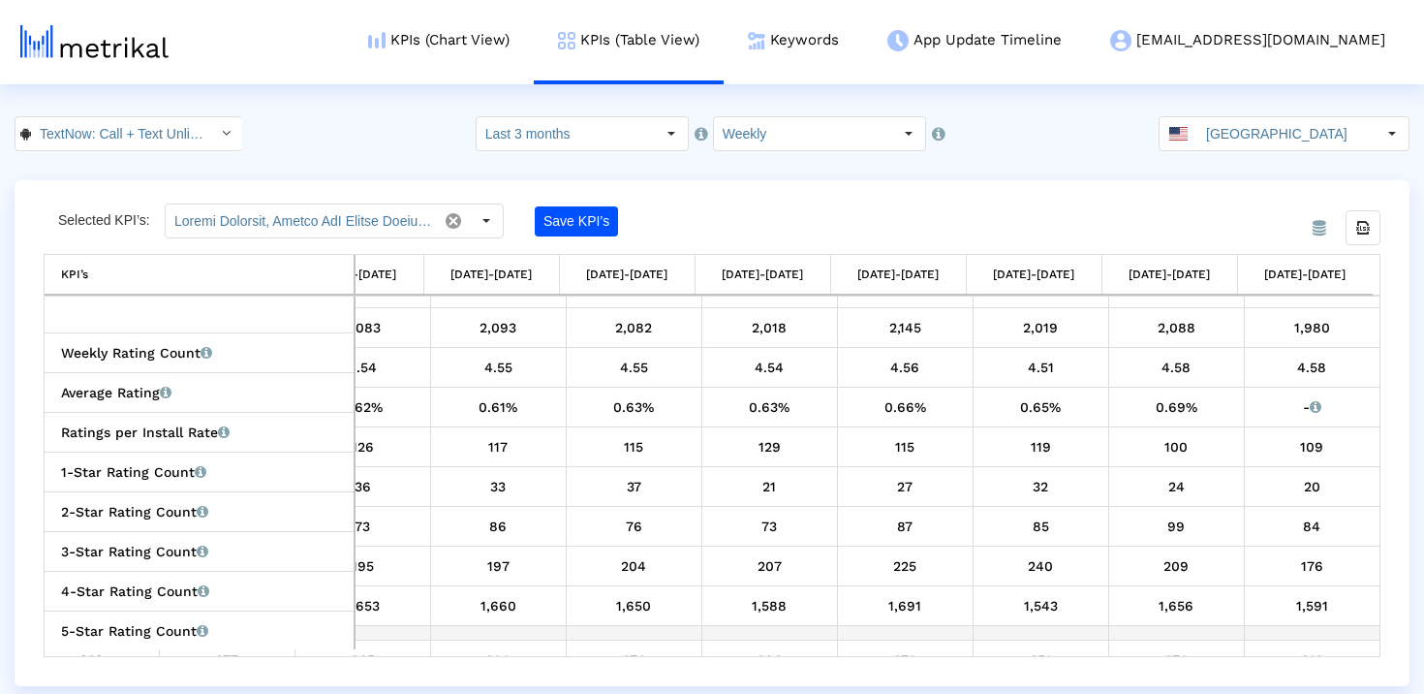
click at [1170, 625] on td "Data grid" at bounding box center [1176, 632] width 136 height 15
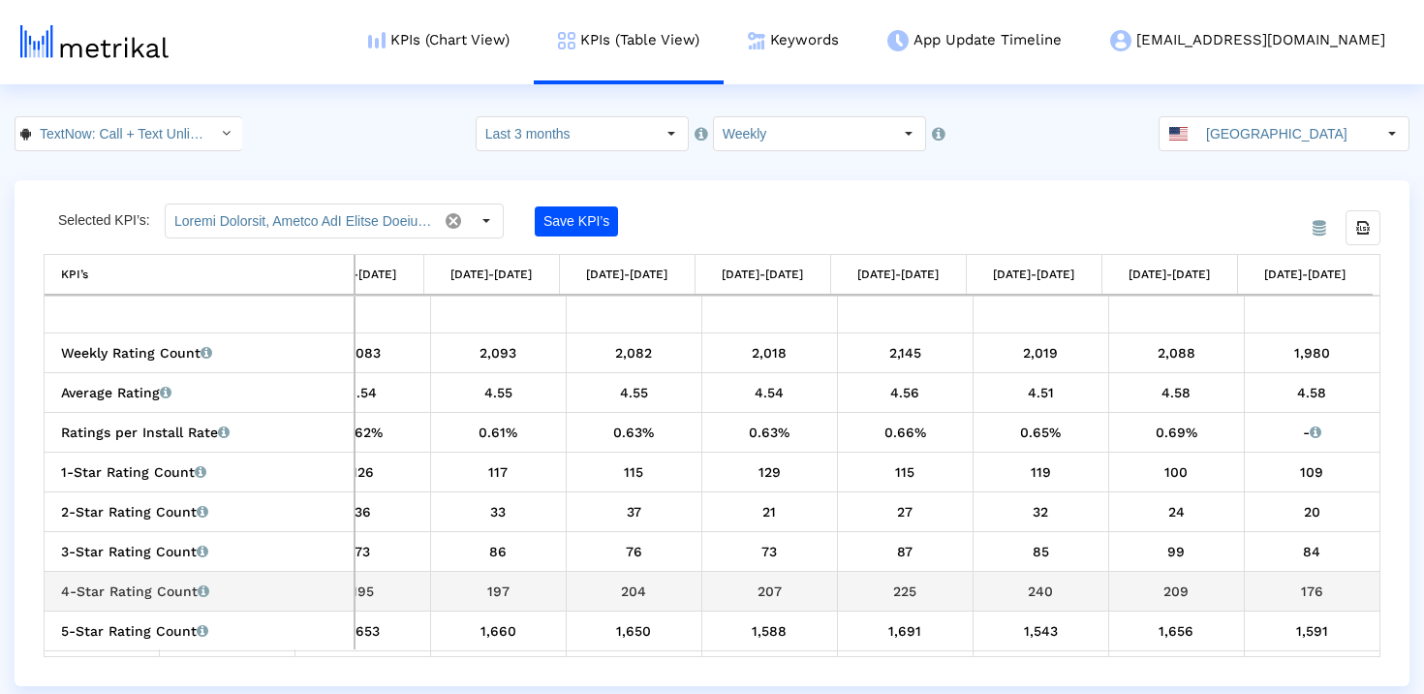
click at [1161, 586] on div "209" at bounding box center [1176, 590] width 121 height 25
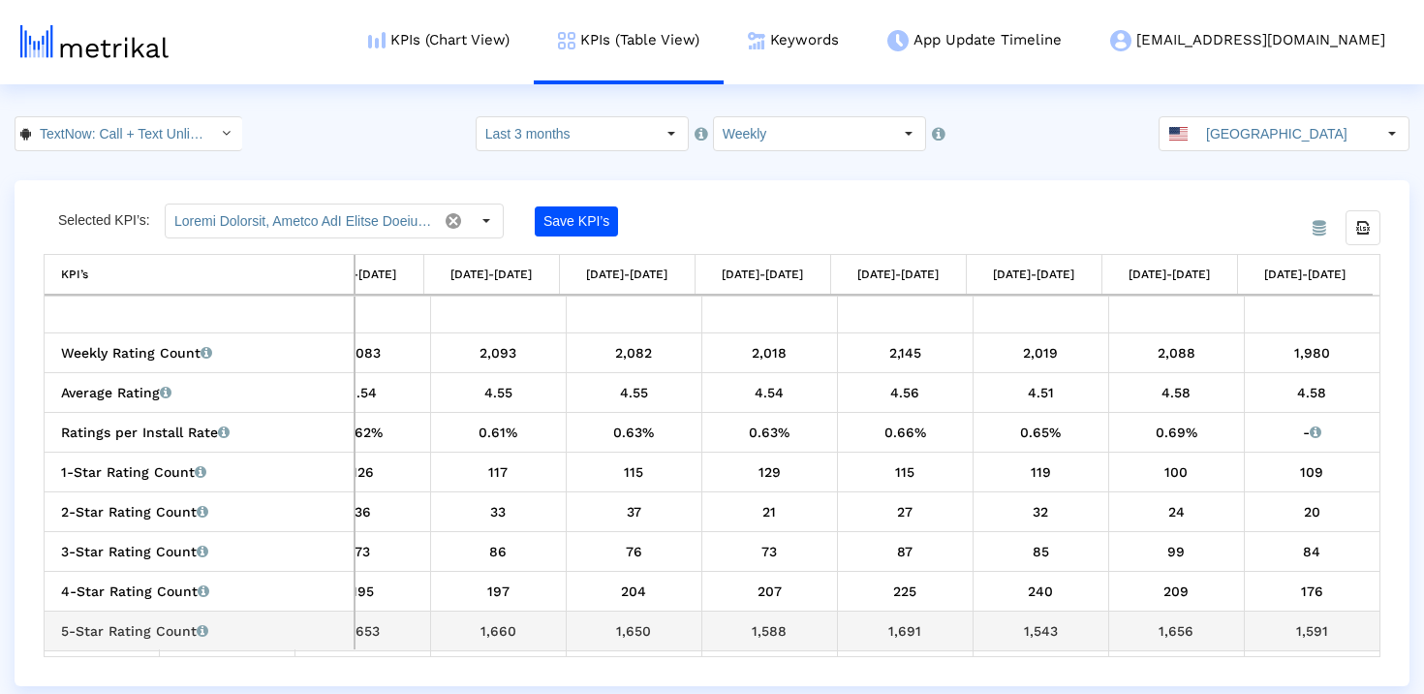
click at [1159, 629] on div "1,656" at bounding box center [1176, 630] width 121 height 25
copy div "1,656"
